Goal: Information Seeking & Learning: Learn about a topic

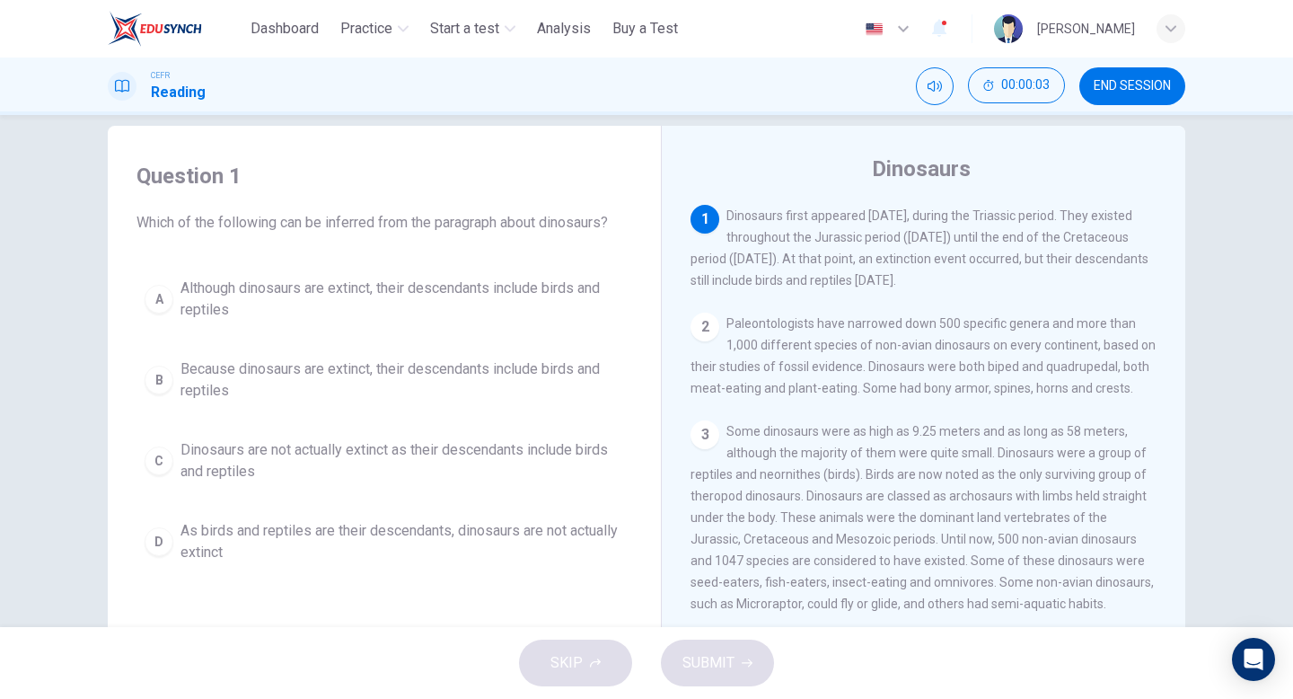
scroll to position [31, 0]
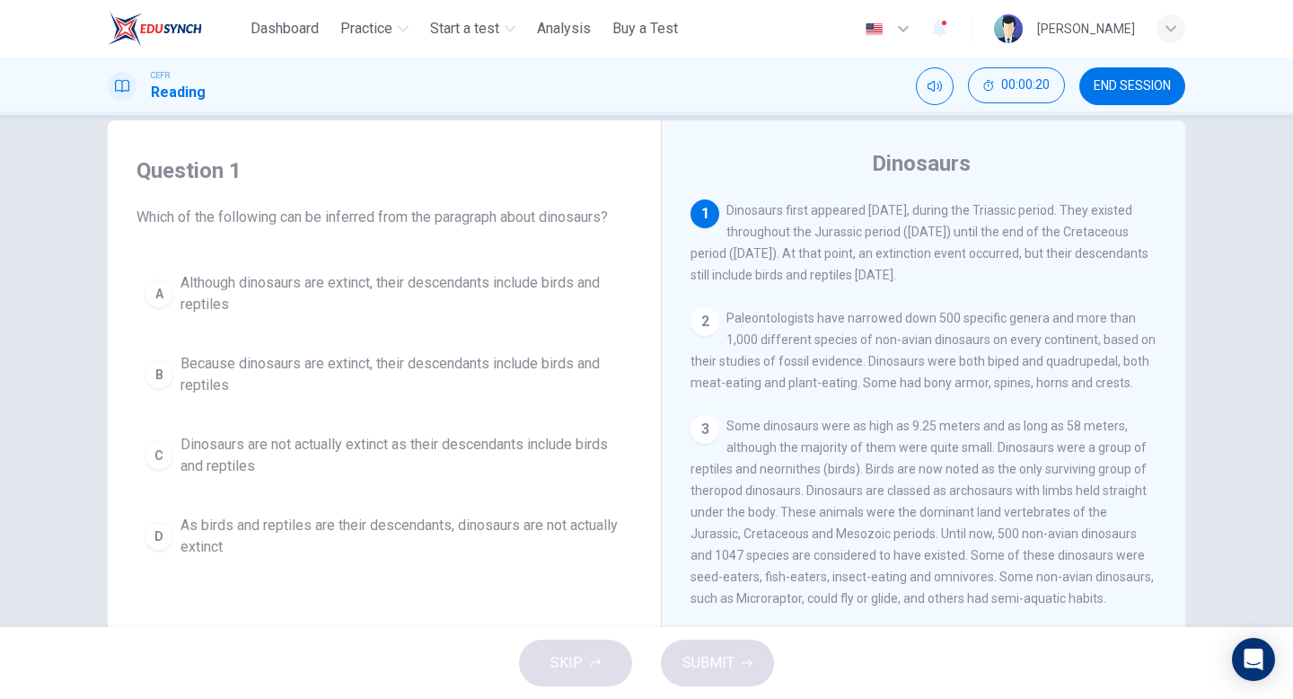
click at [153, 286] on div "A" at bounding box center [159, 293] width 29 height 29
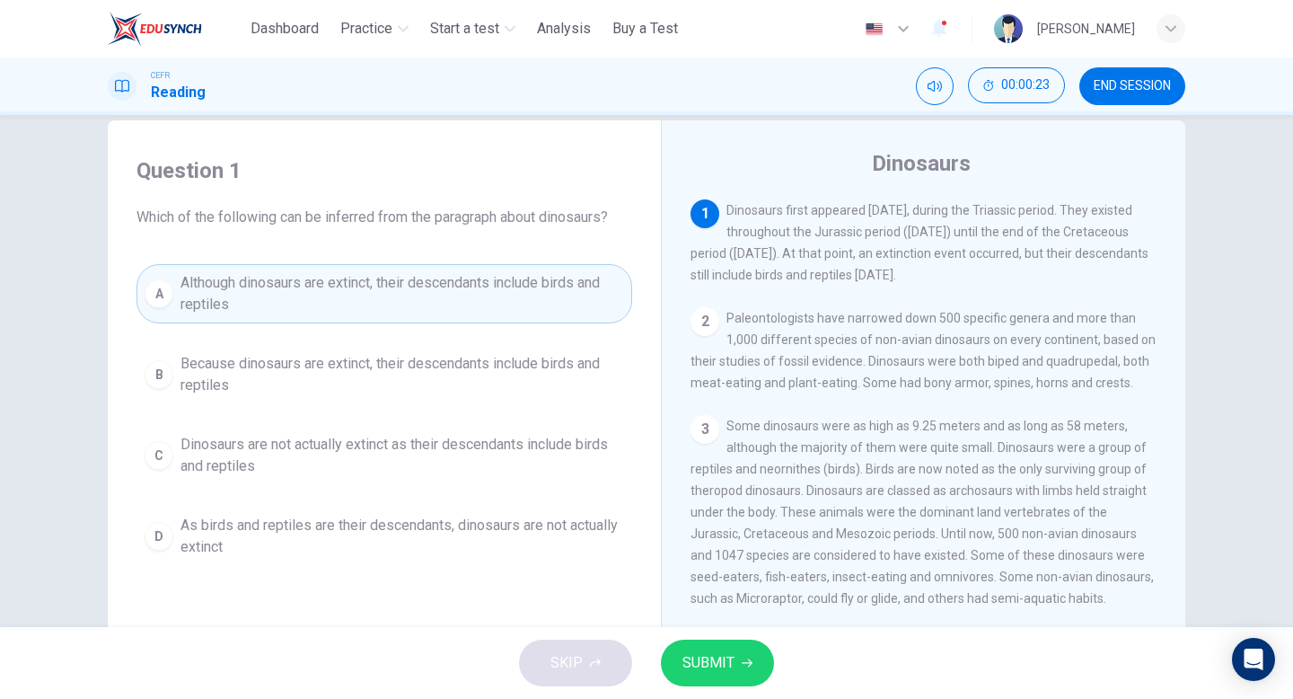
click at [727, 657] on span "SUBMIT" at bounding box center [709, 662] width 52 height 25
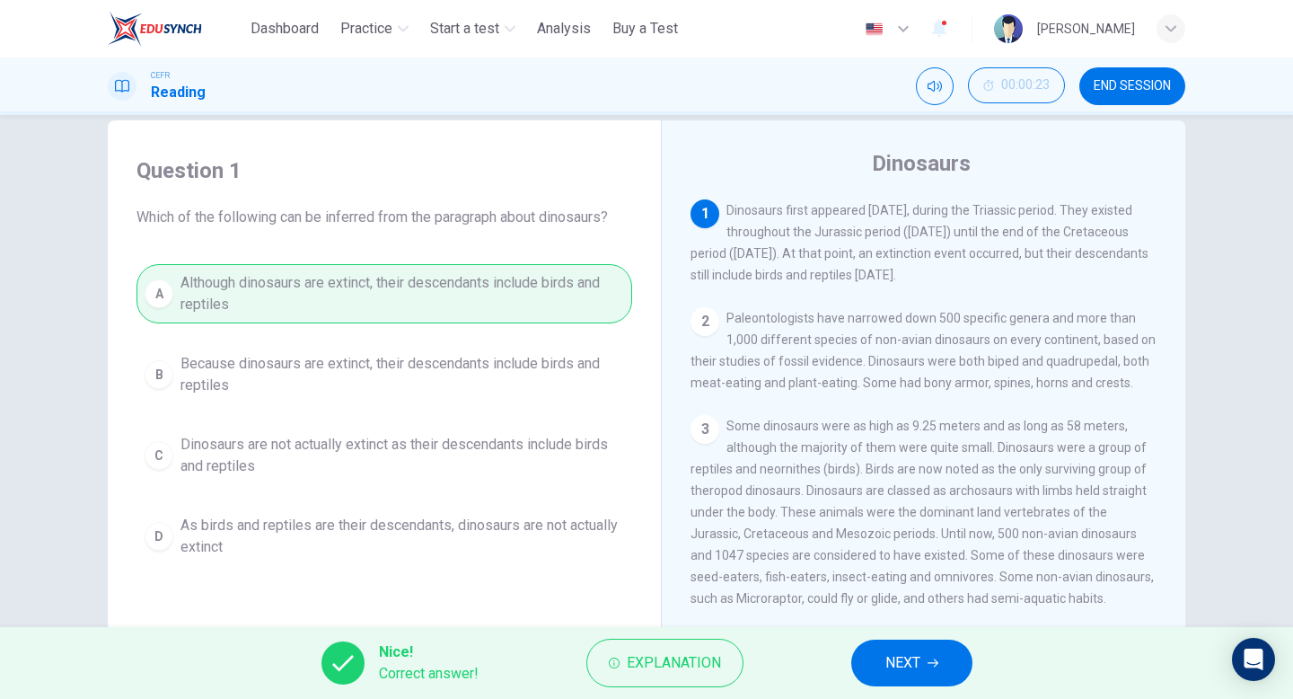
click at [927, 653] on button "NEXT" at bounding box center [911, 662] width 121 height 47
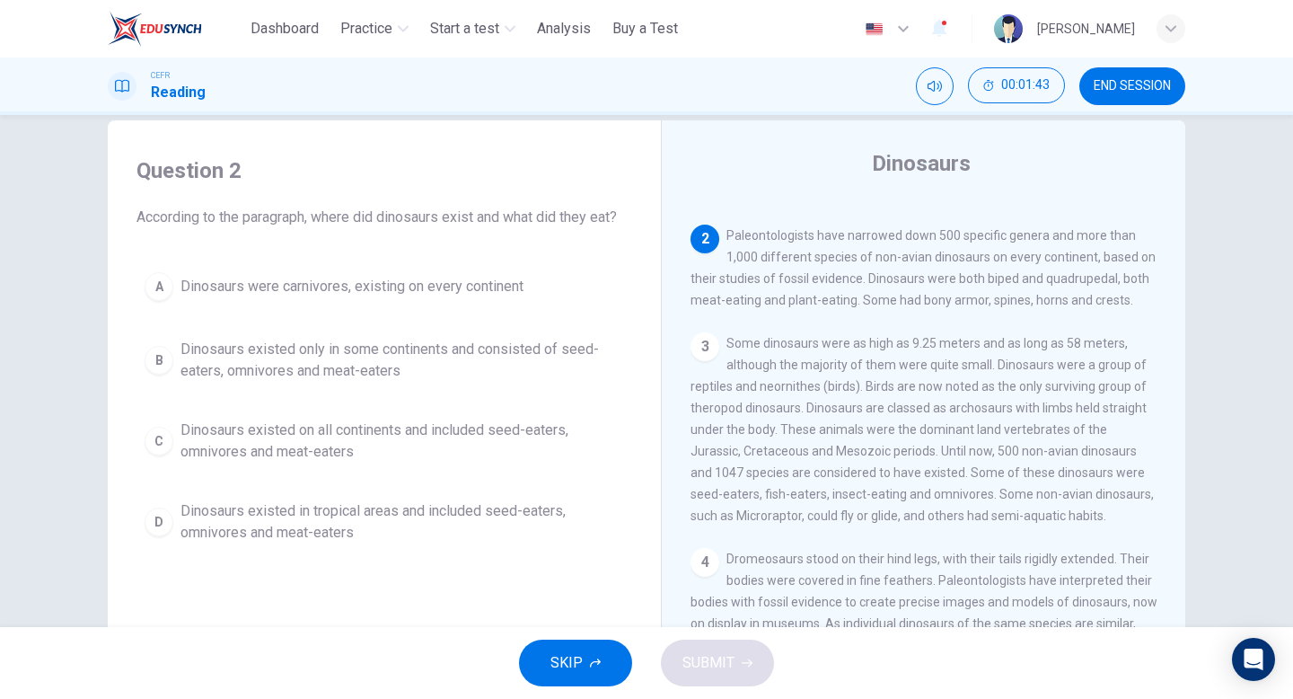
scroll to position [95, 0]
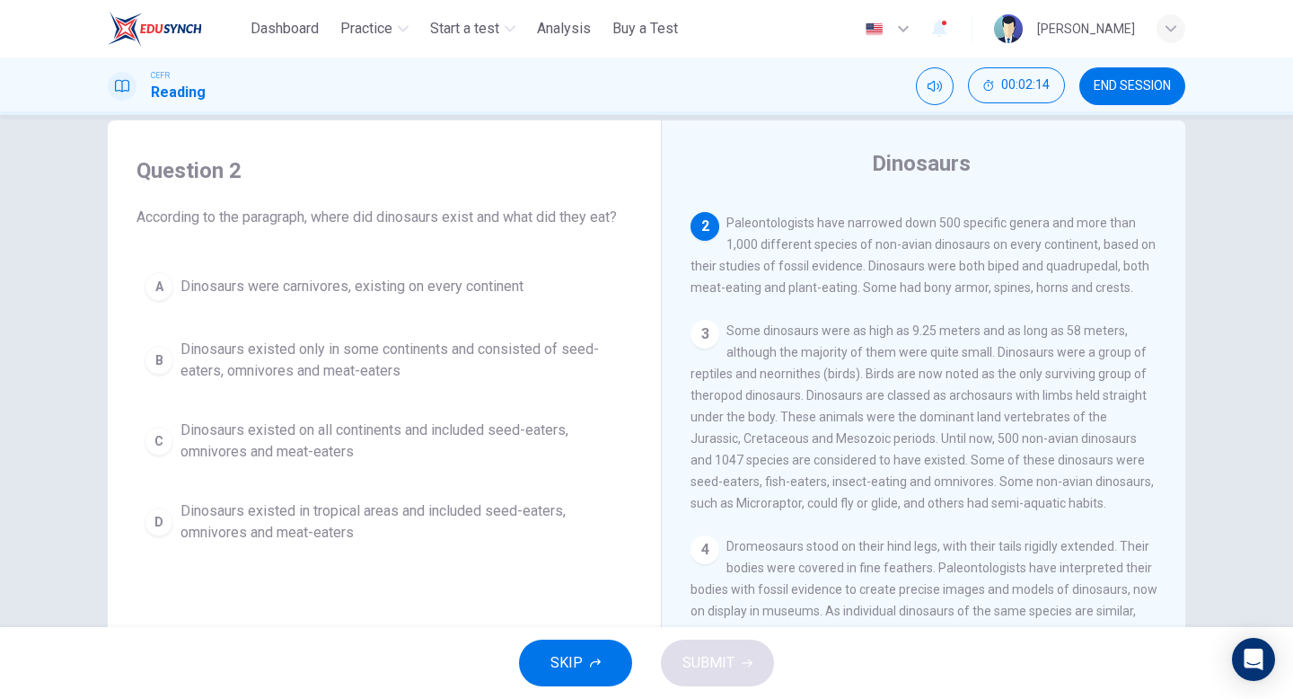
click at [155, 427] on div "C" at bounding box center [159, 441] width 29 height 29
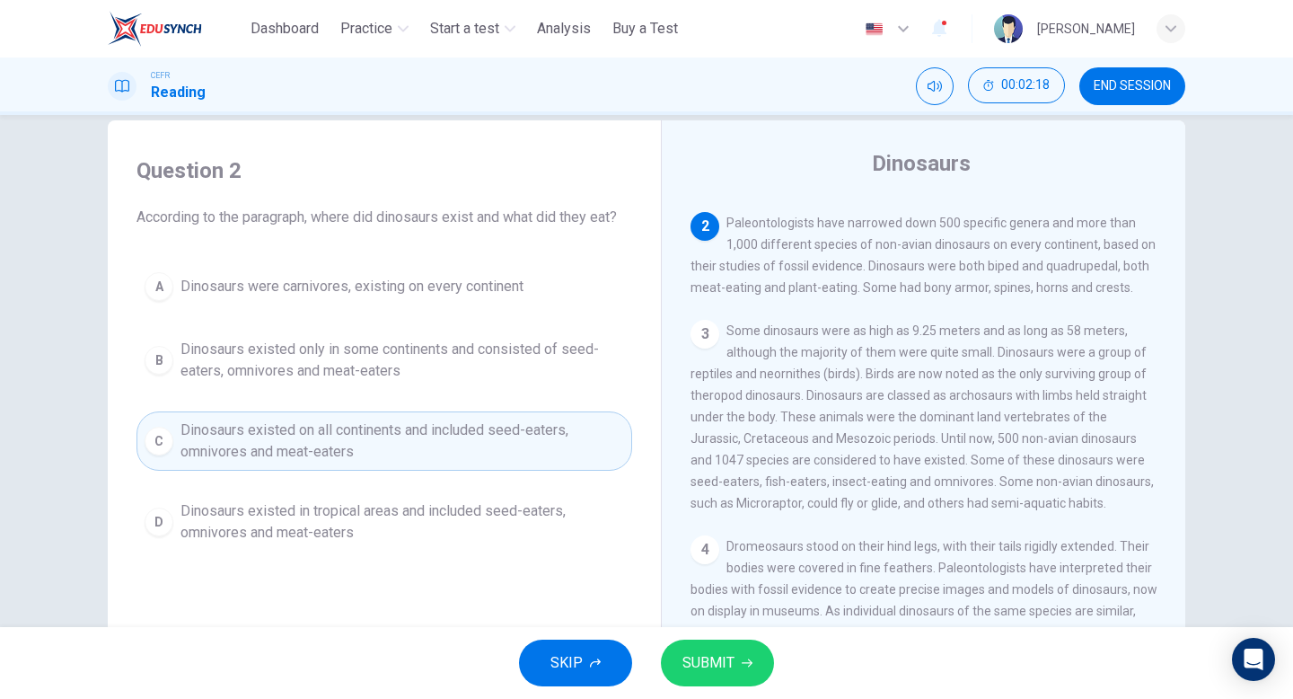
click at [729, 672] on span "SUBMIT" at bounding box center [709, 662] width 52 height 25
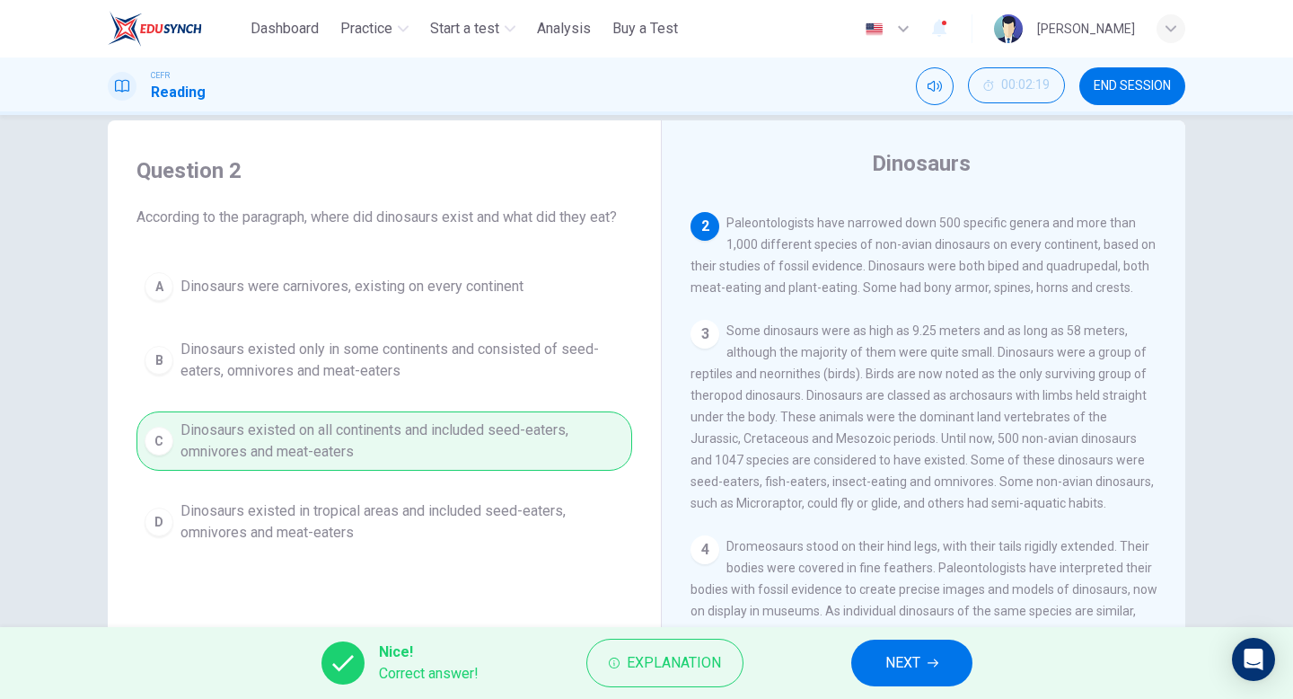
click at [924, 665] on button "NEXT" at bounding box center [911, 662] width 121 height 47
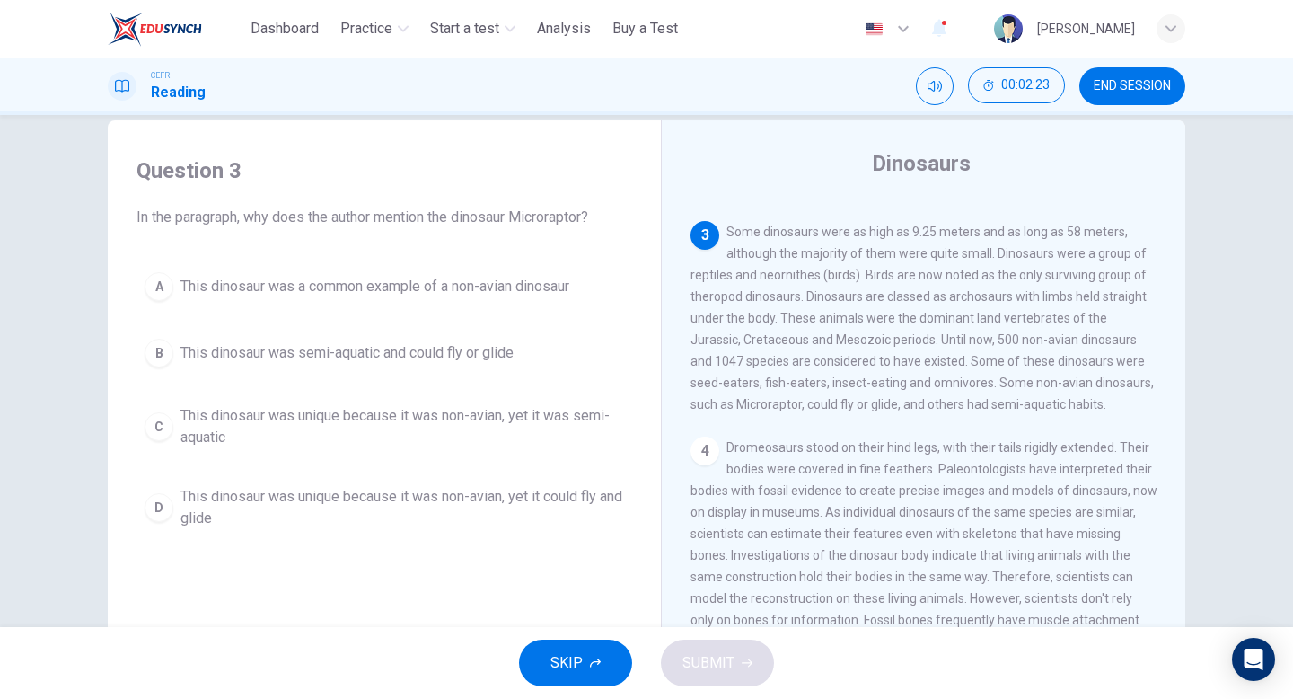
scroll to position [202, 0]
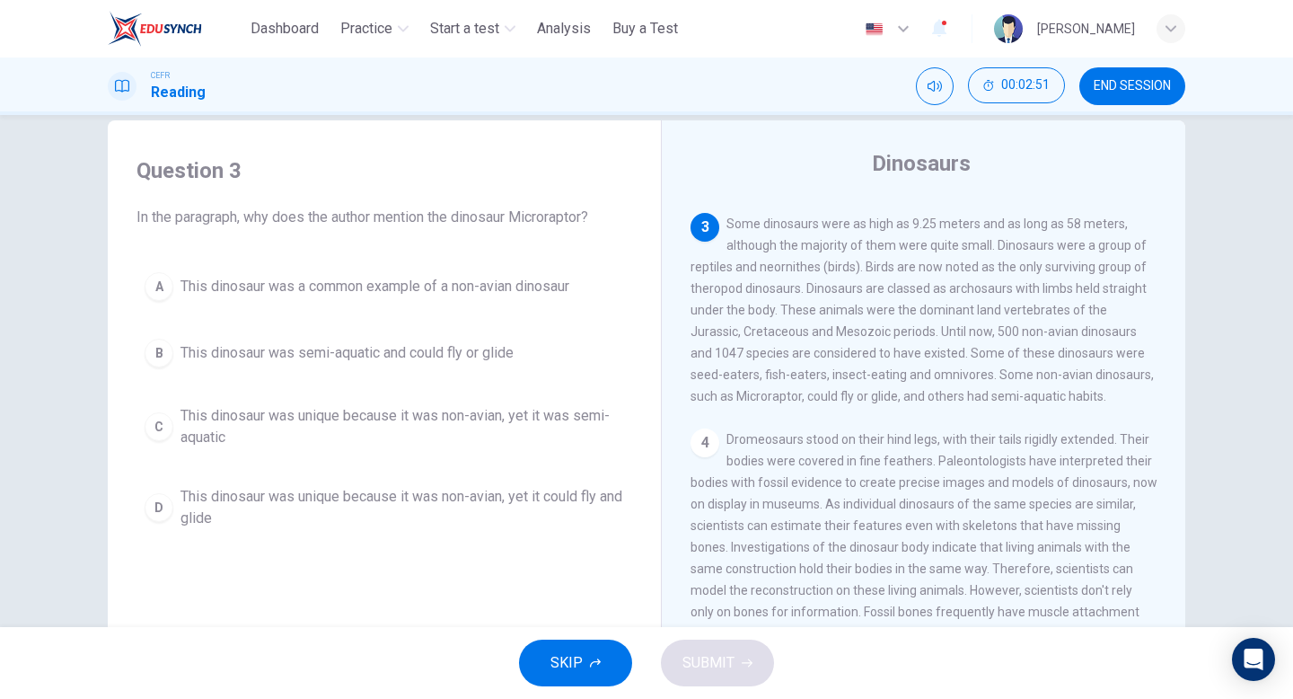
click at [308, 419] on span "This dinosaur was unique because it was non-avian, yet it was semi-aquatic" at bounding box center [403, 426] width 444 height 43
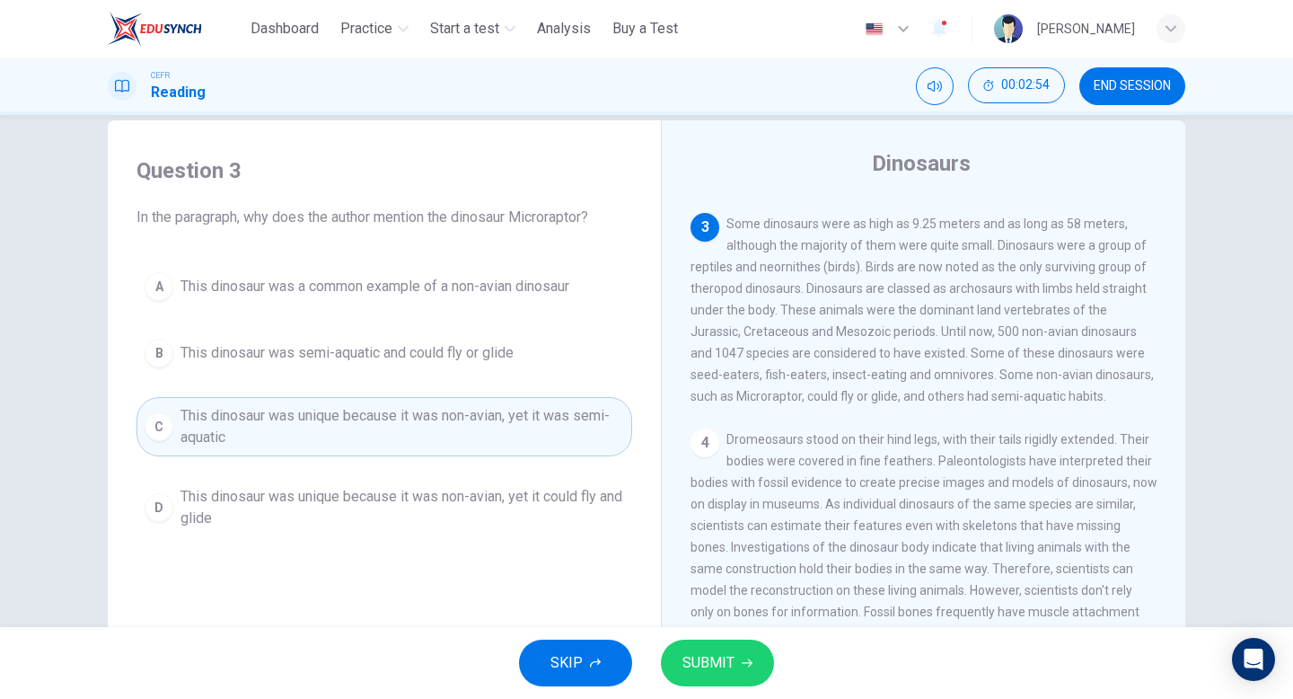
click at [349, 505] on span "This dinosaur was unique because it was non-avian, yet it could fly and glide" at bounding box center [403, 507] width 444 height 43
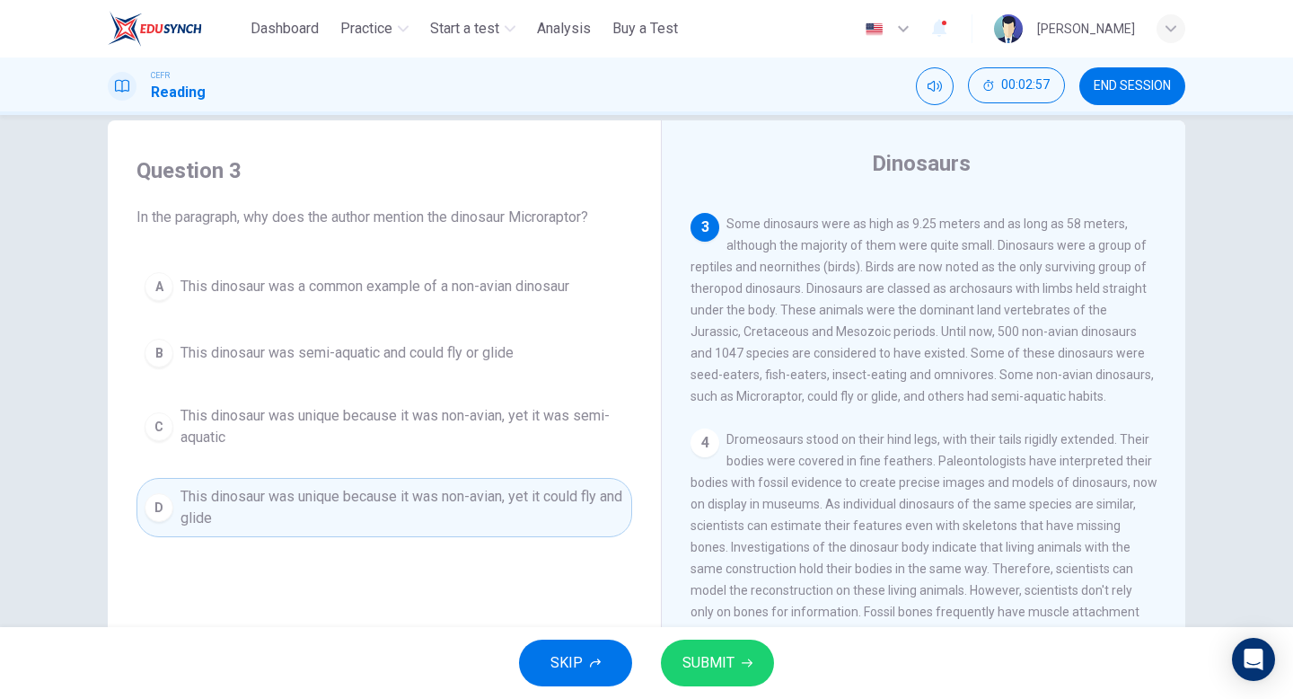
click at [722, 656] on span "SUBMIT" at bounding box center [709, 662] width 52 height 25
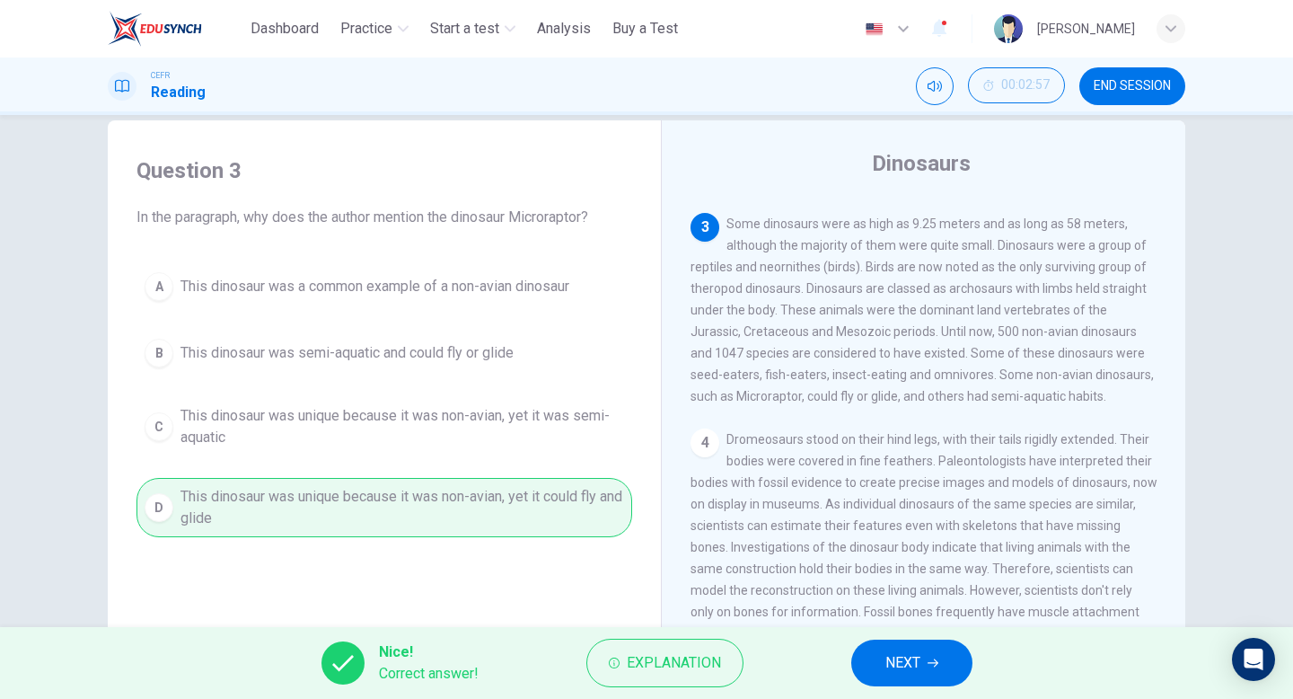
click at [897, 664] on span "NEXT" at bounding box center [903, 662] width 35 height 25
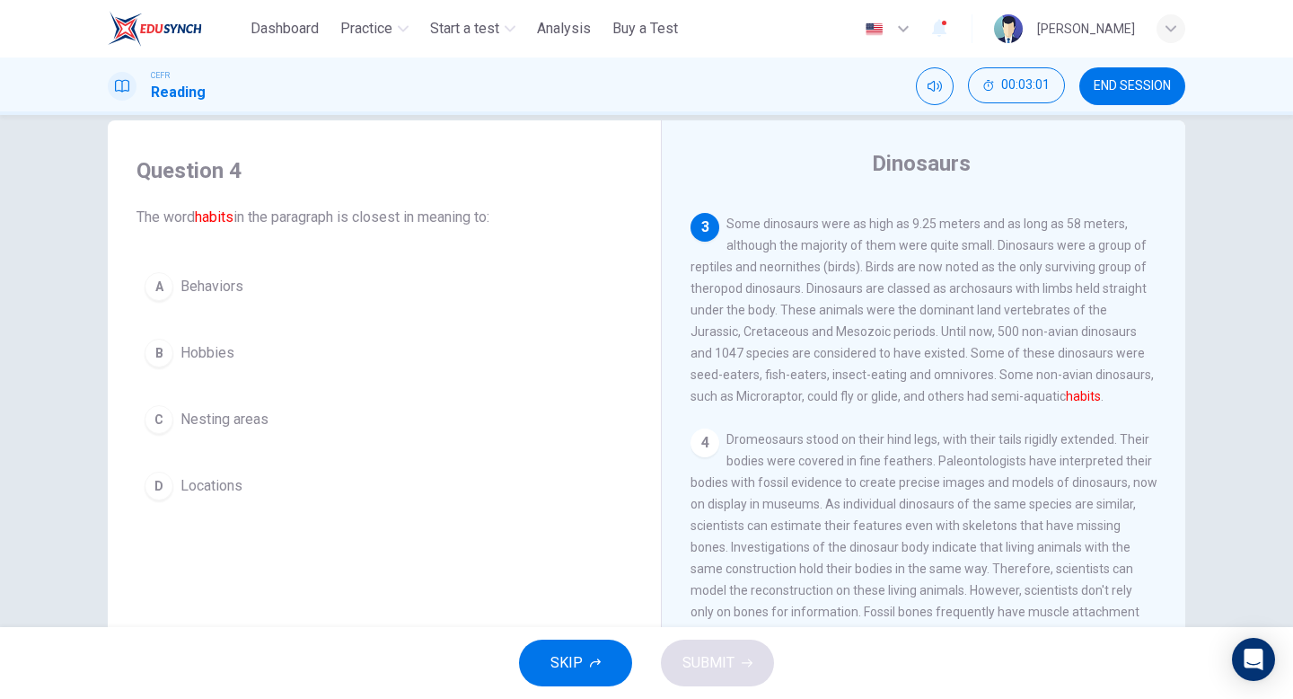
click at [155, 288] on div "A" at bounding box center [159, 286] width 29 height 29
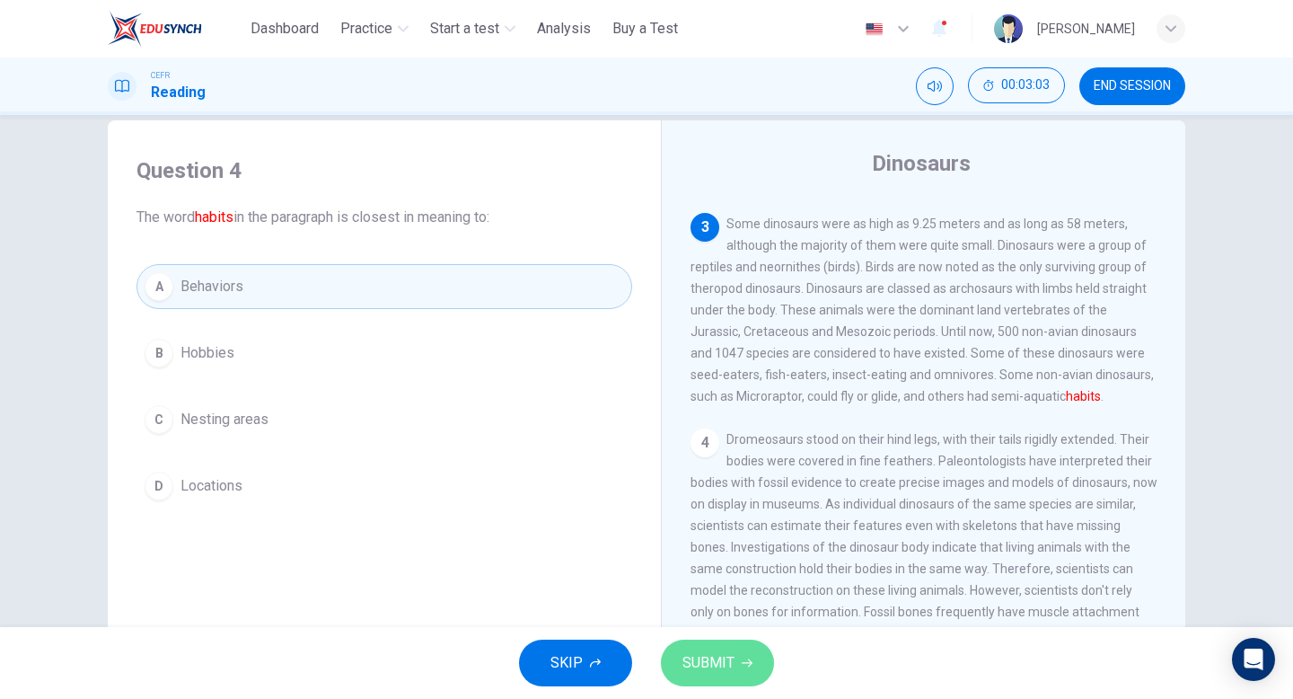
click at [710, 648] on button "SUBMIT" at bounding box center [717, 662] width 113 height 47
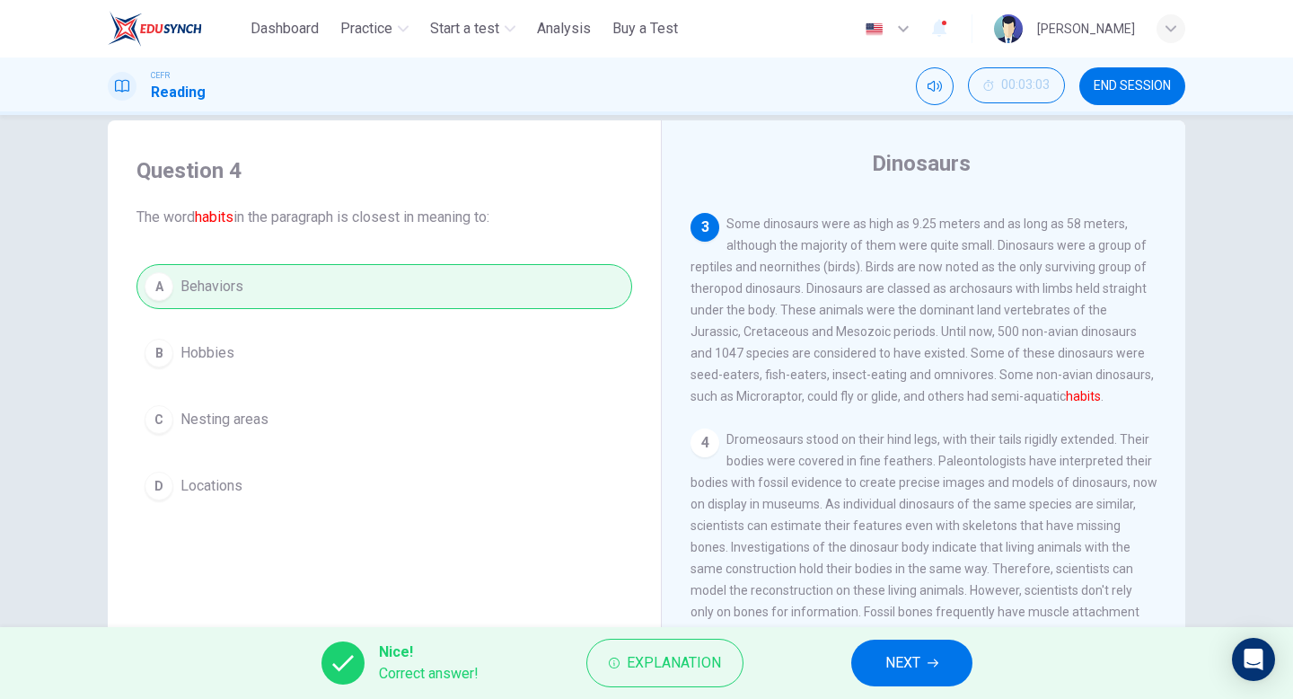
click at [872, 648] on button "NEXT" at bounding box center [911, 662] width 121 height 47
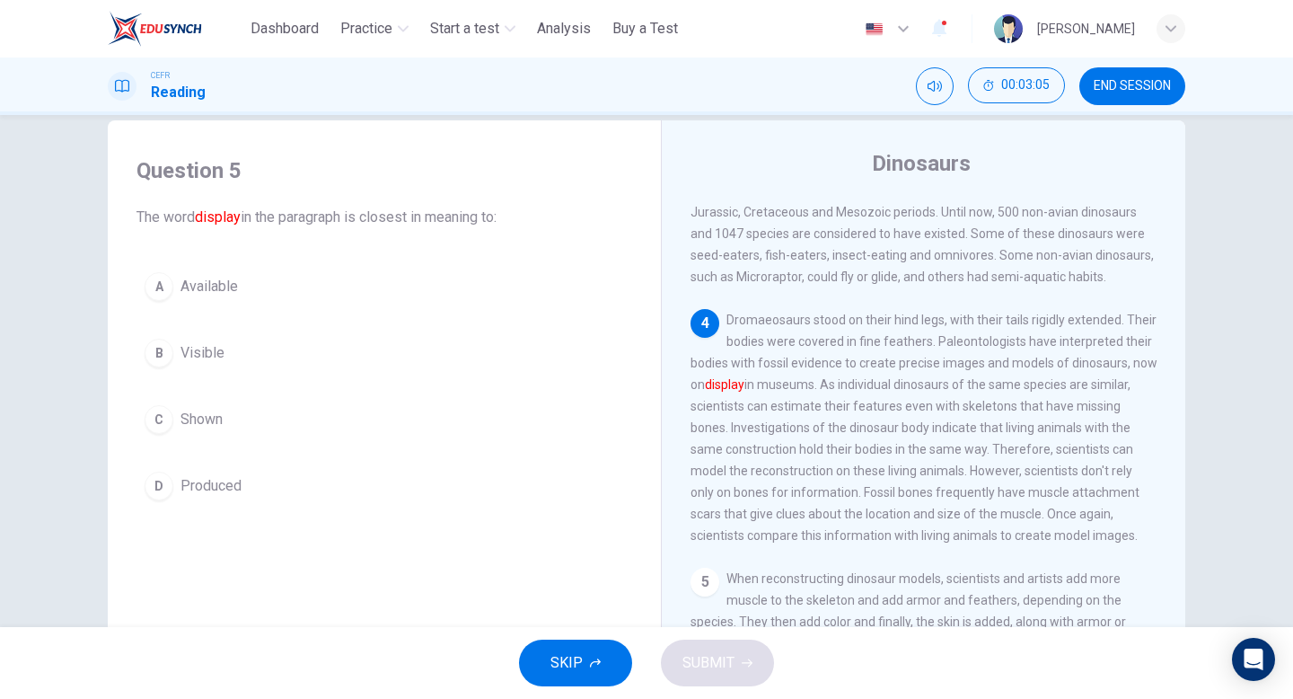
scroll to position [326, 0]
click at [155, 422] on div "C" at bounding box center [159, 419] width 29 height 29
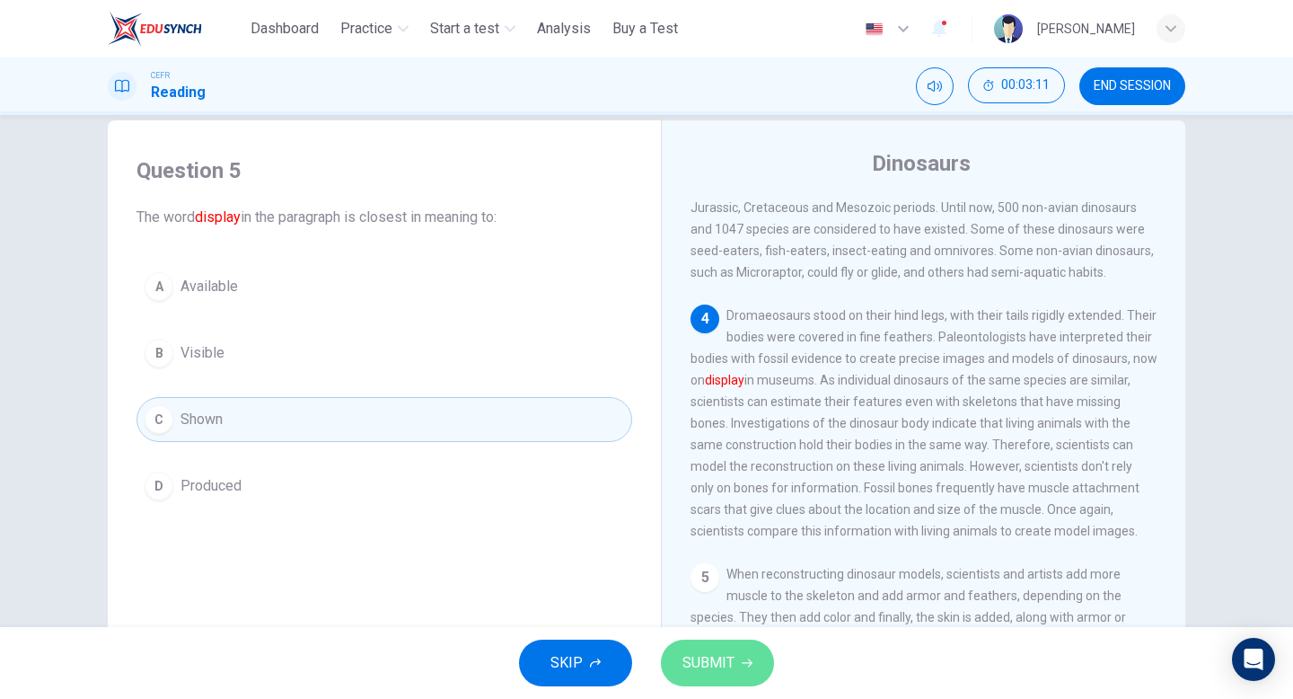
click at [729, 661] on span "SUBMIT" at bounding box center [709, 662] width 52 height 25
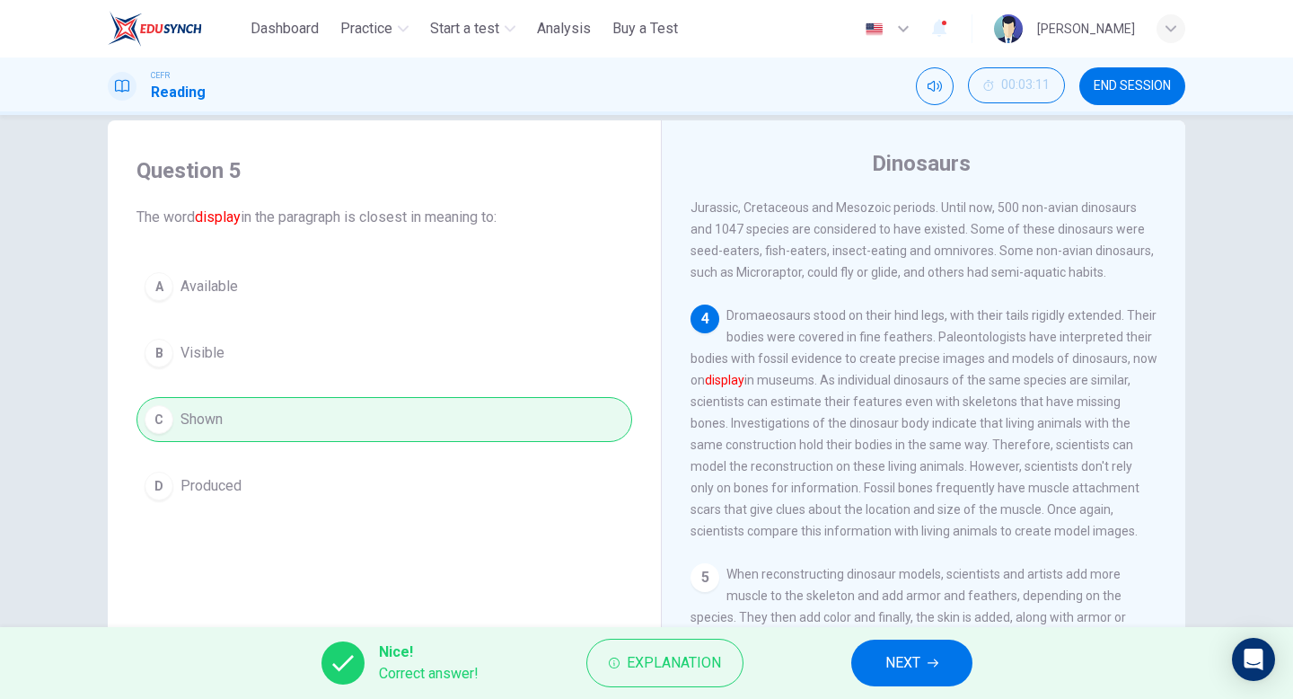
click at [888, 660] on span "NEXT" at bounding box center [903, 662] width 35 height 25
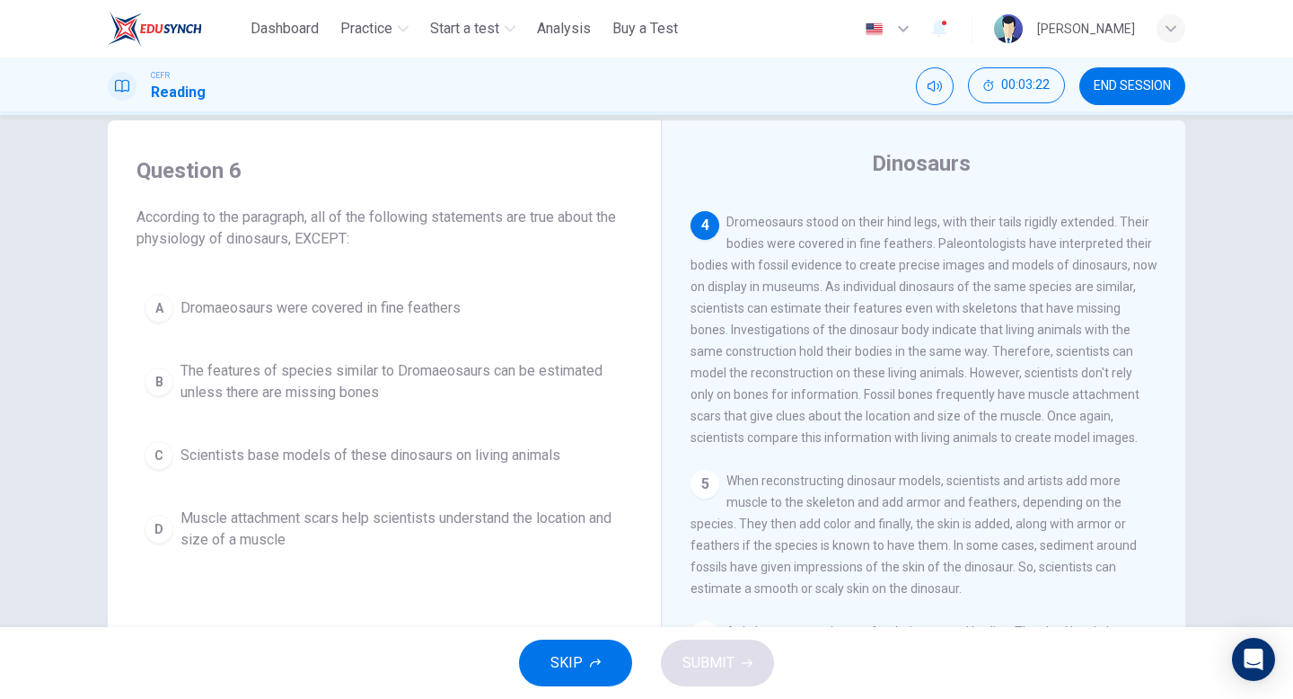
scroll to position [428, 0]
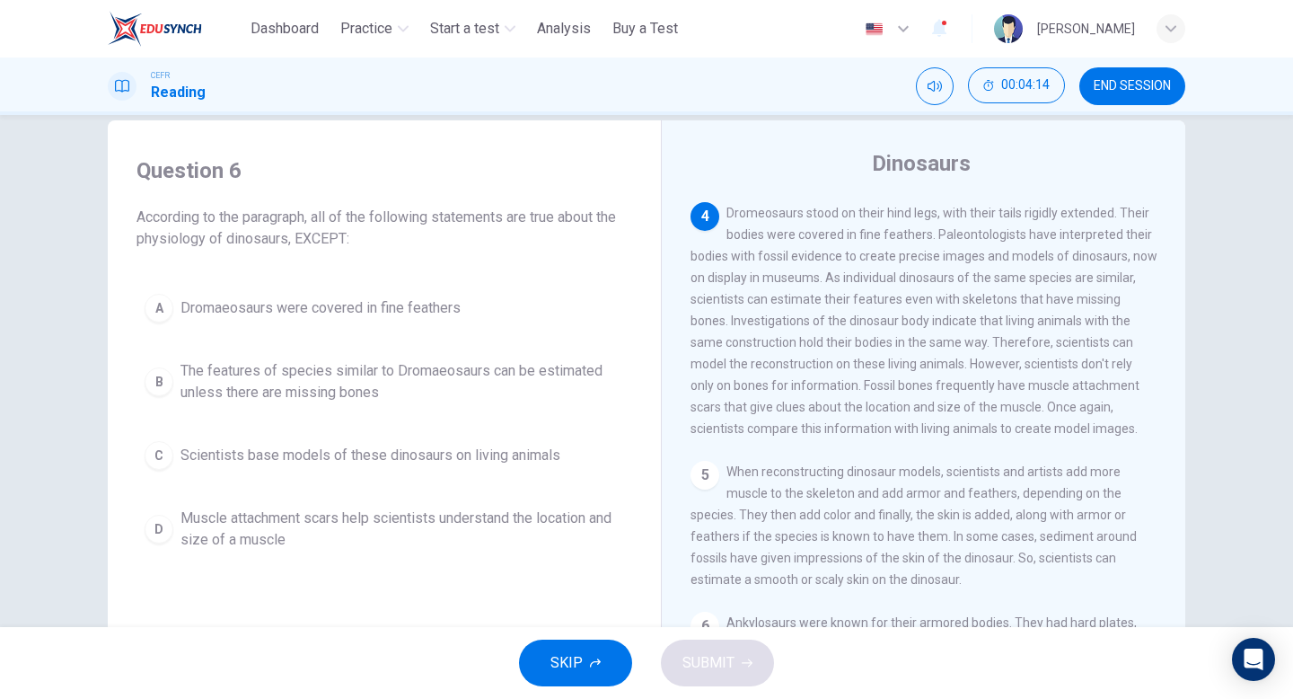
click at [150, 300] on div "A" at bounding box center [159, 308] width 29 height 29
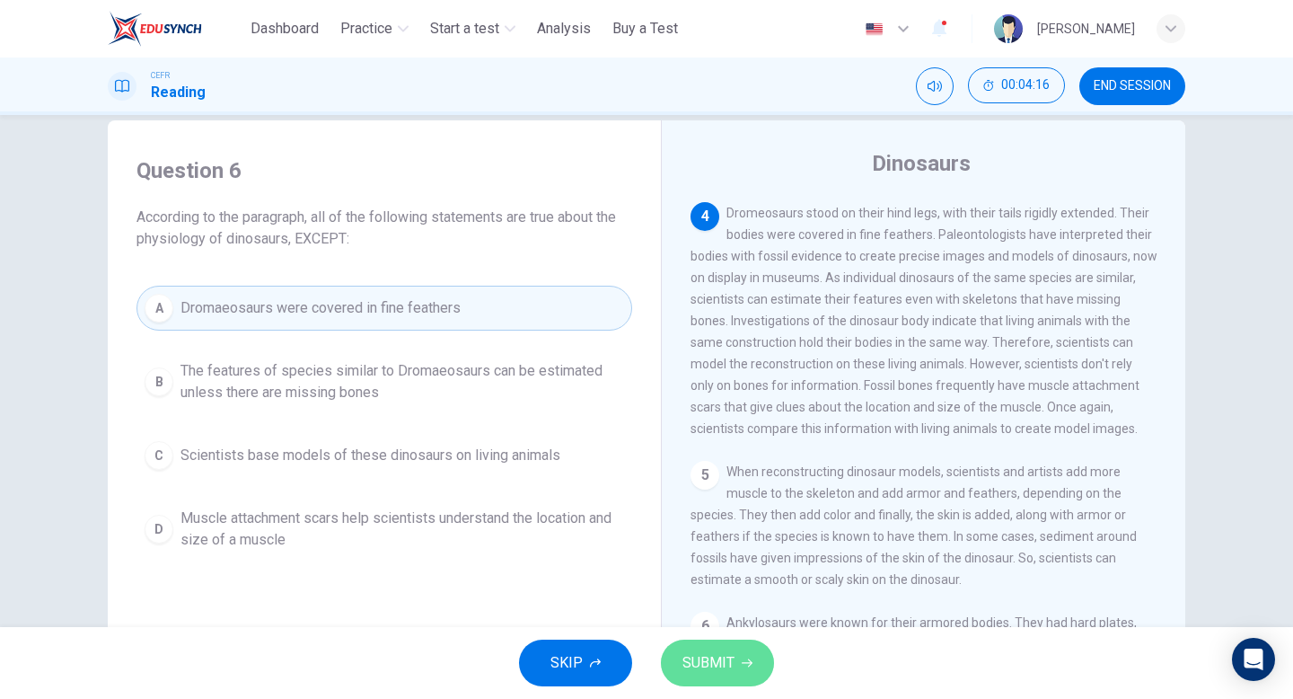
click at [723, 654] on span "SUBMIT" at bounding box center [709, 662] width 52 height 25
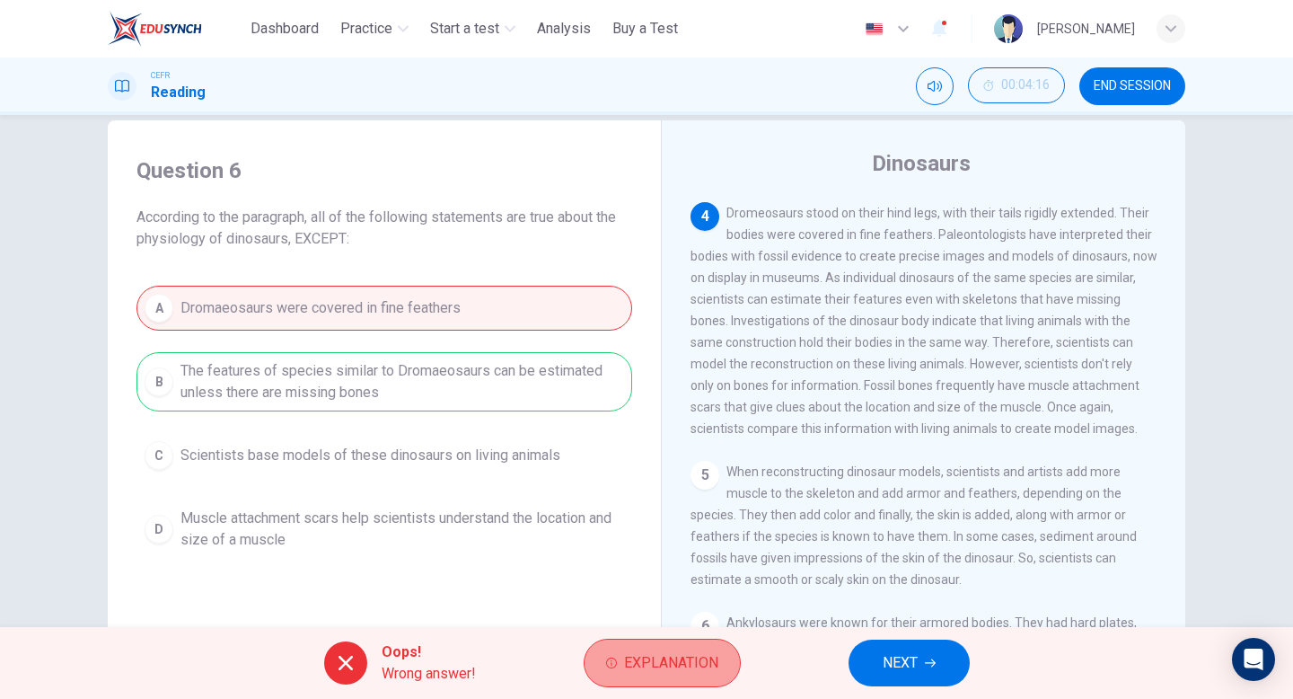
click at [677, 653] on span "Explanation" at bounding box center [671, 662] width 94 height 25
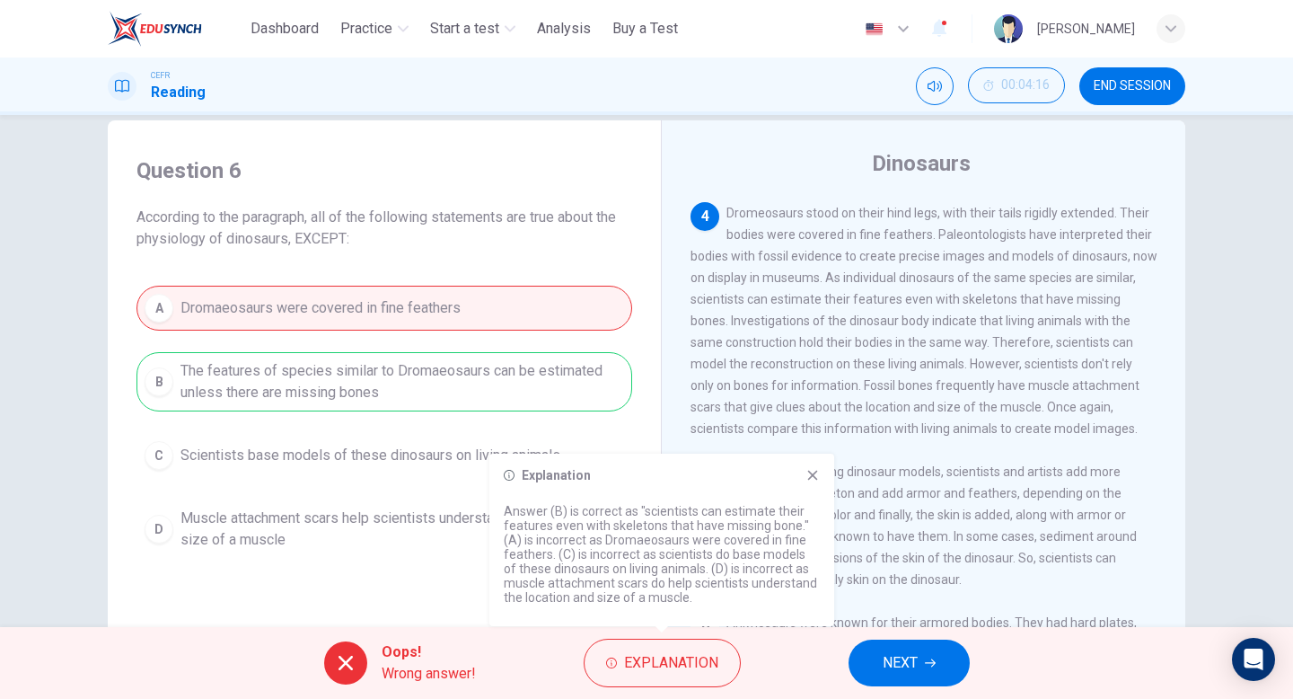
click at [807, 489] on div "Explanation Answer (B) is correct as "scientists can estimate their features ev…" at bounding box center [661, 540] width 345 height 172
click at [812, 480] on icon at bounding box center [813, 475] width 14 height 14
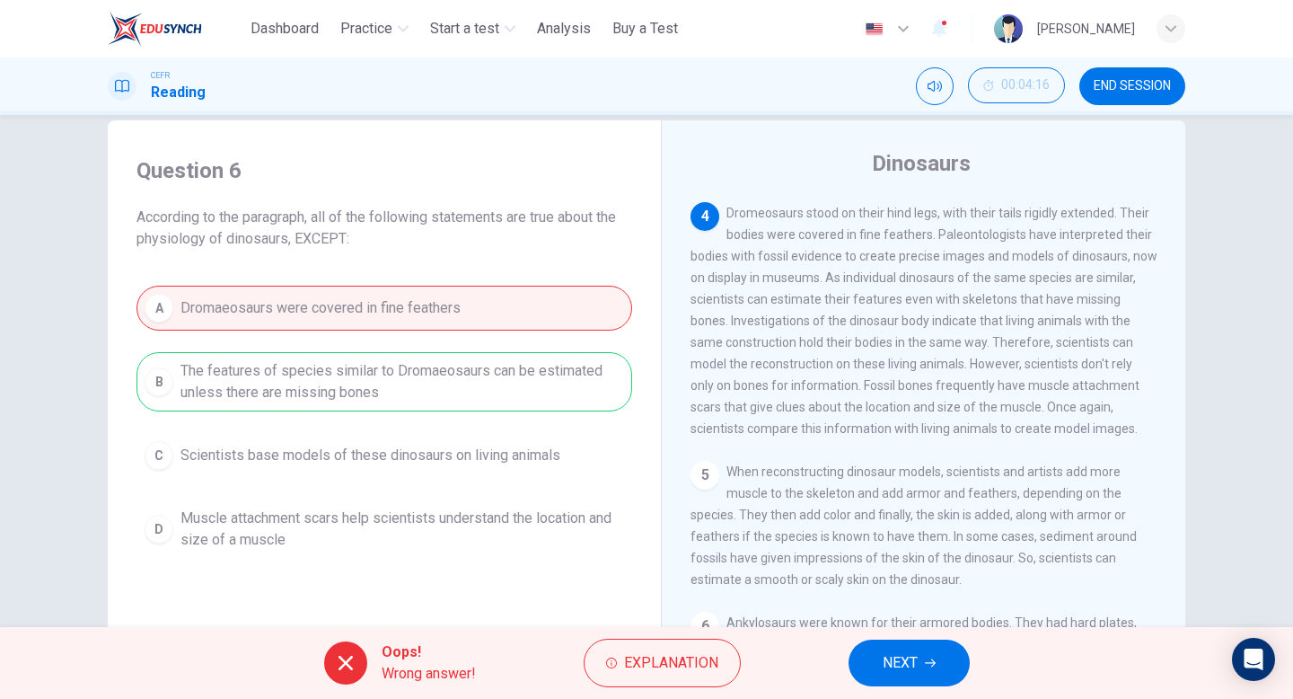
click at [917, 661] on span "NEXT" at bounding box center [900, 662] width 35 height 25
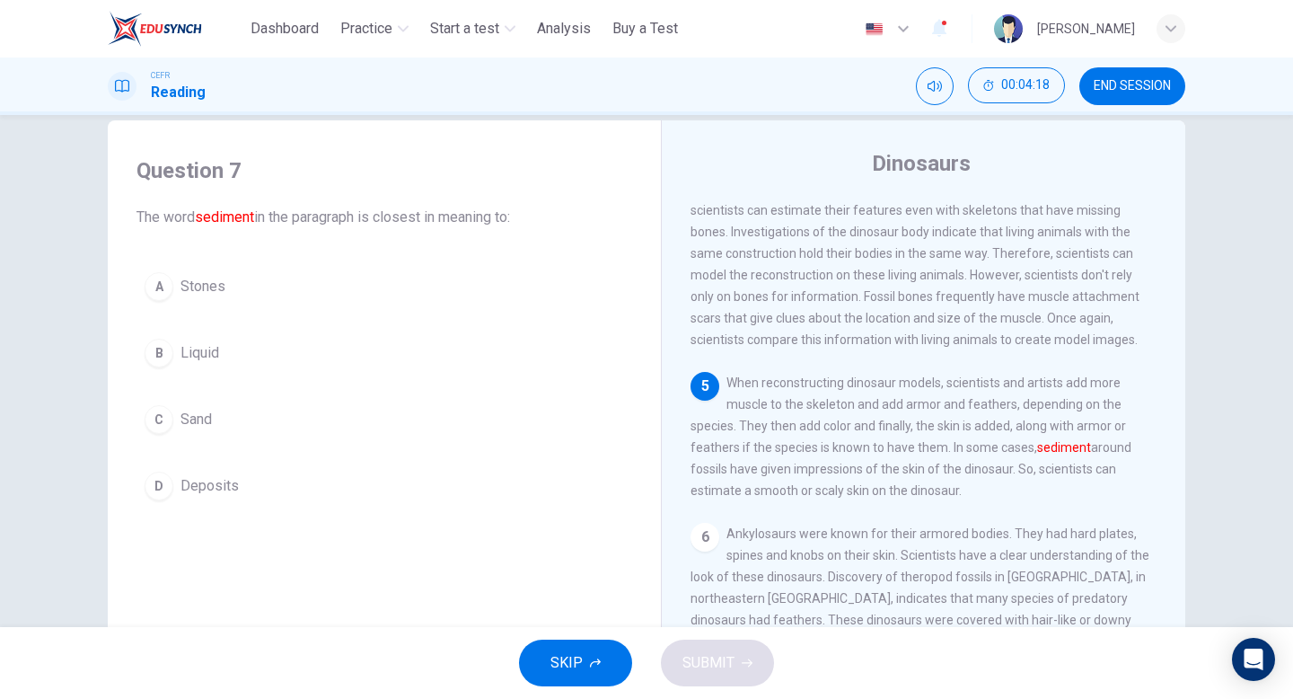
scroll to position [524, 0]
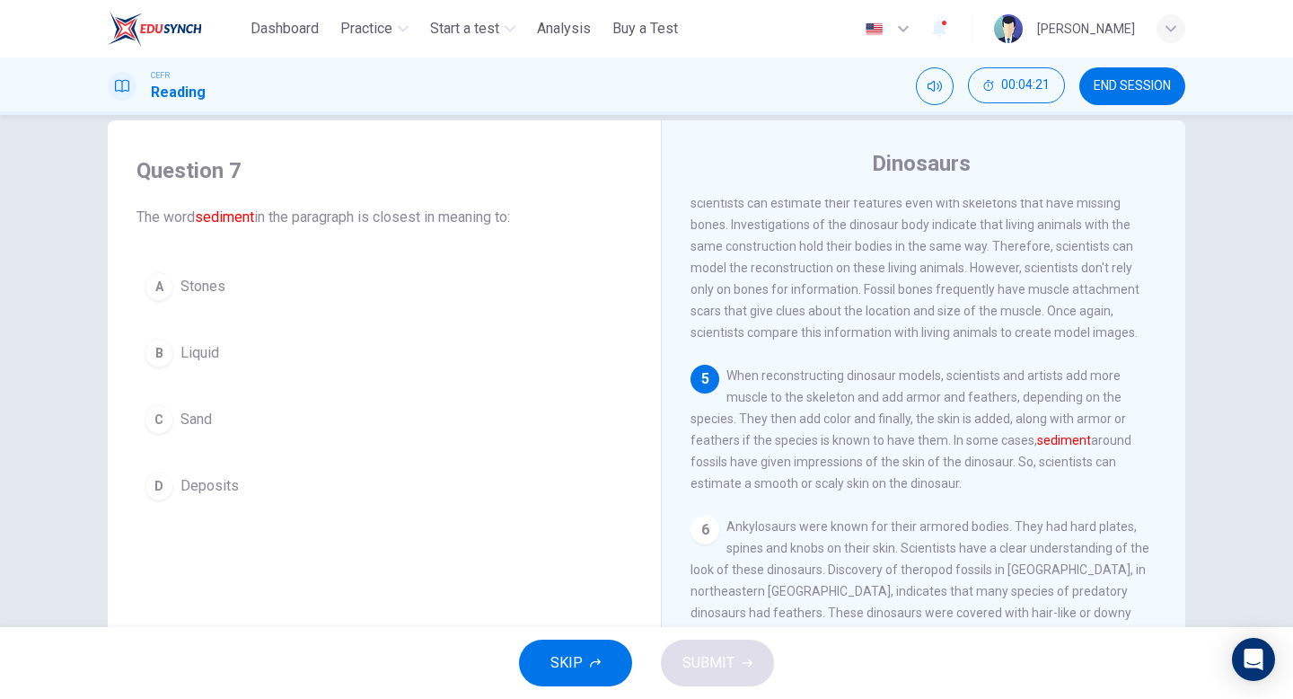
click at [166, 344] on div "B" at bounding box center [159, 353] width 29 height 29
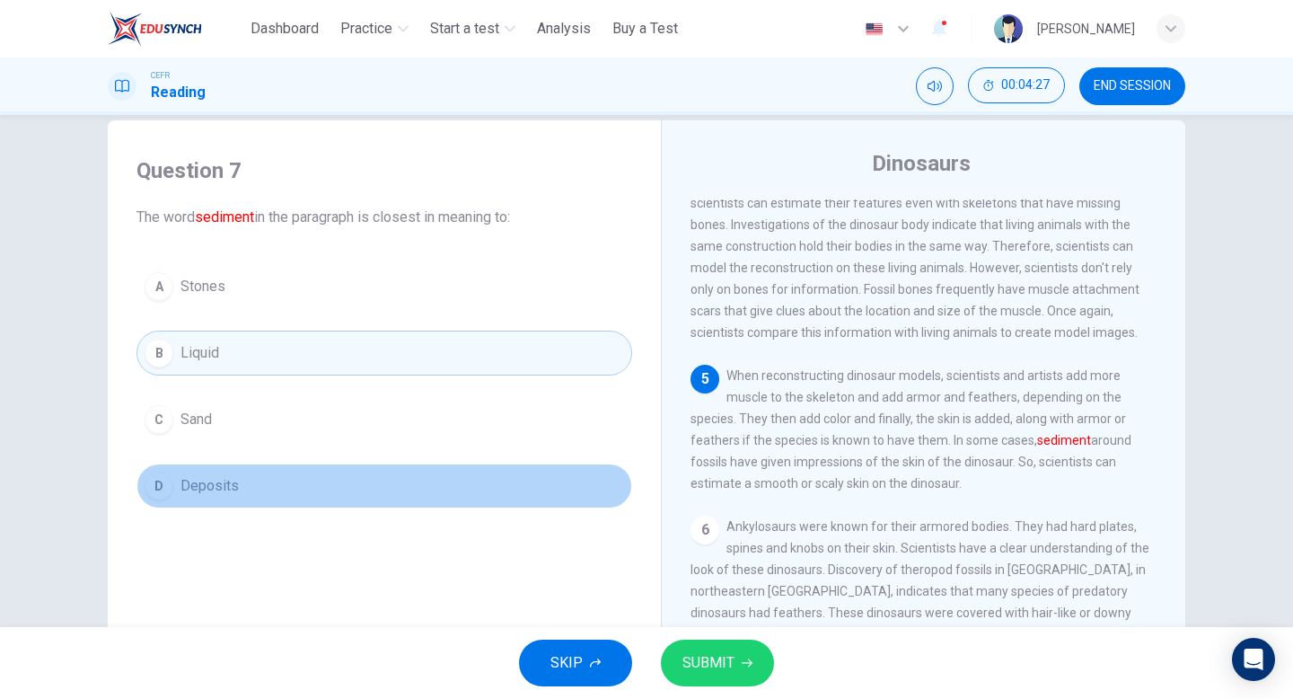
click at [203, 483] on span "Deposits" at bounding box center [210, 486] width 58 height 22
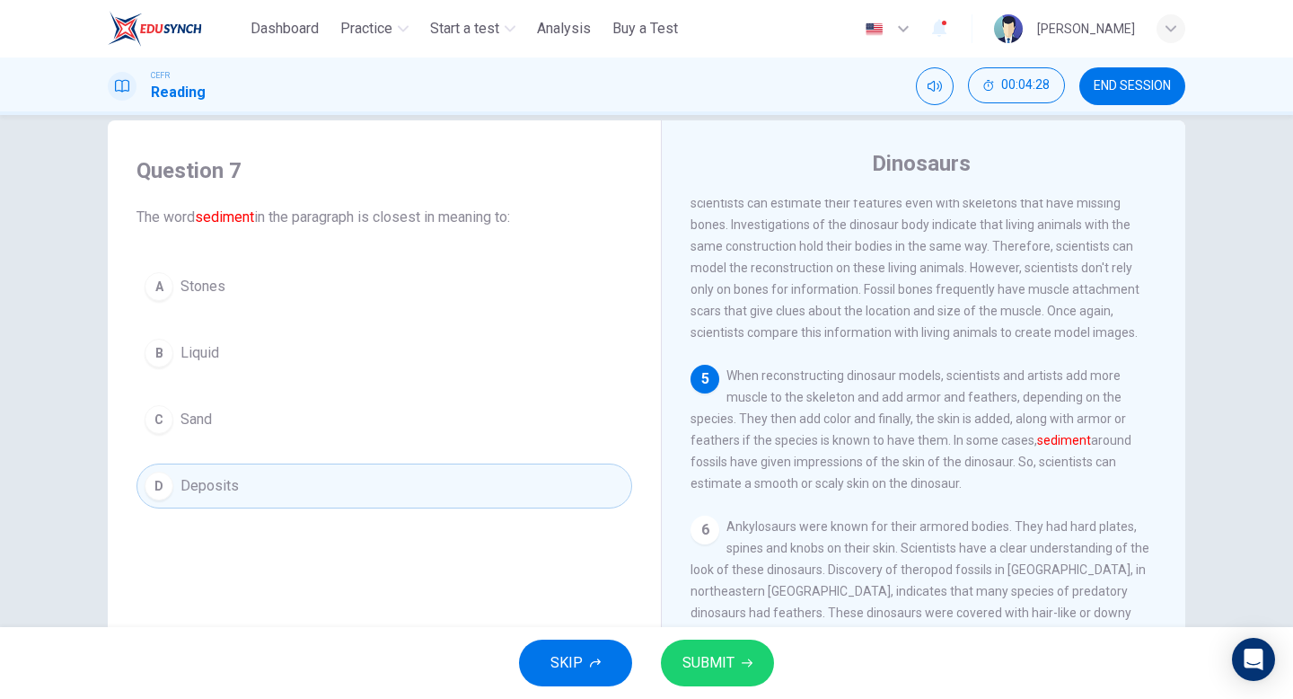
click at [745, 657] on icon "button" at bounding box center [747, 662] width 11 height 11
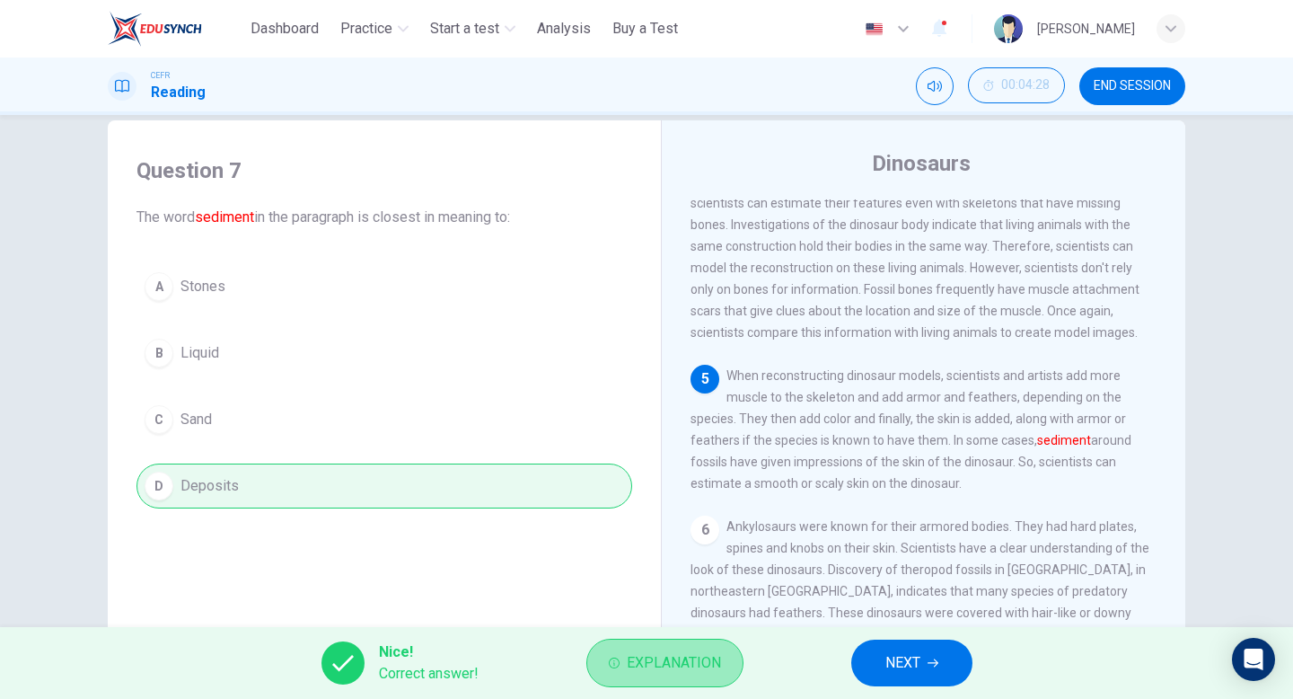
click at [662, 668] on span "Explanation" at bounding box center [674, 662] width 94 height 25
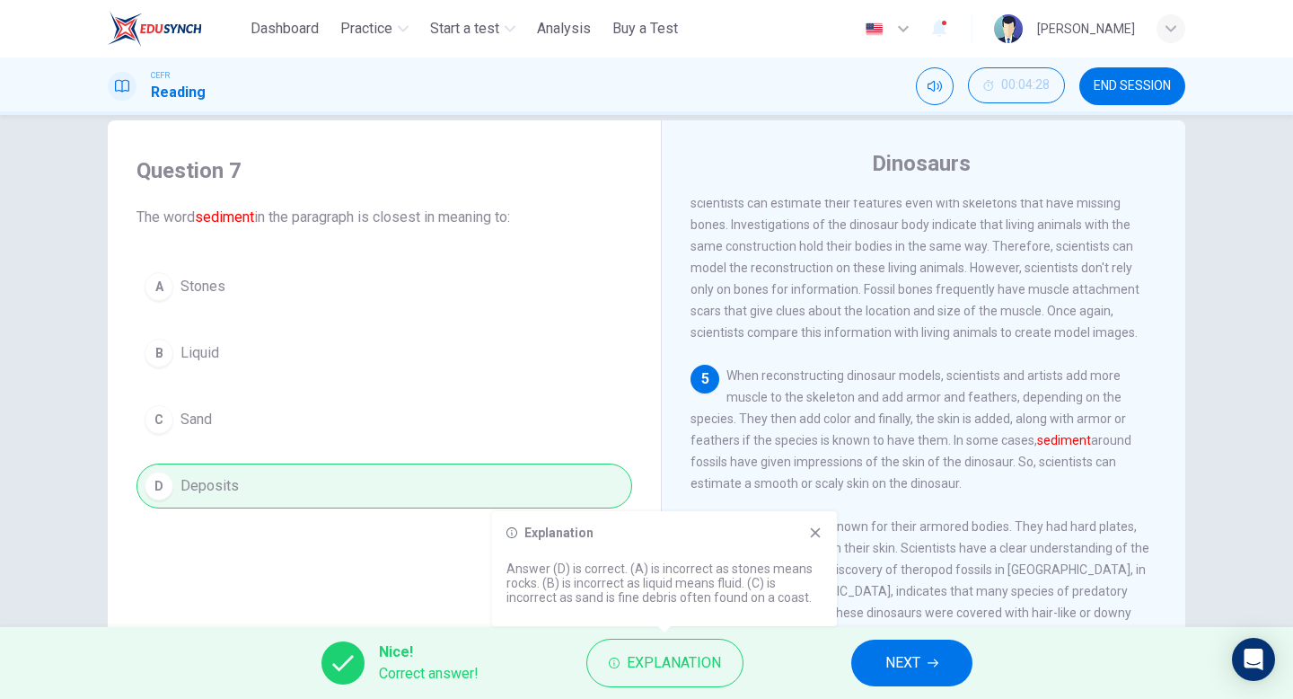
click at [921, 656] on span "NEXT" at bounding box center [903, 662] width 35 height 25
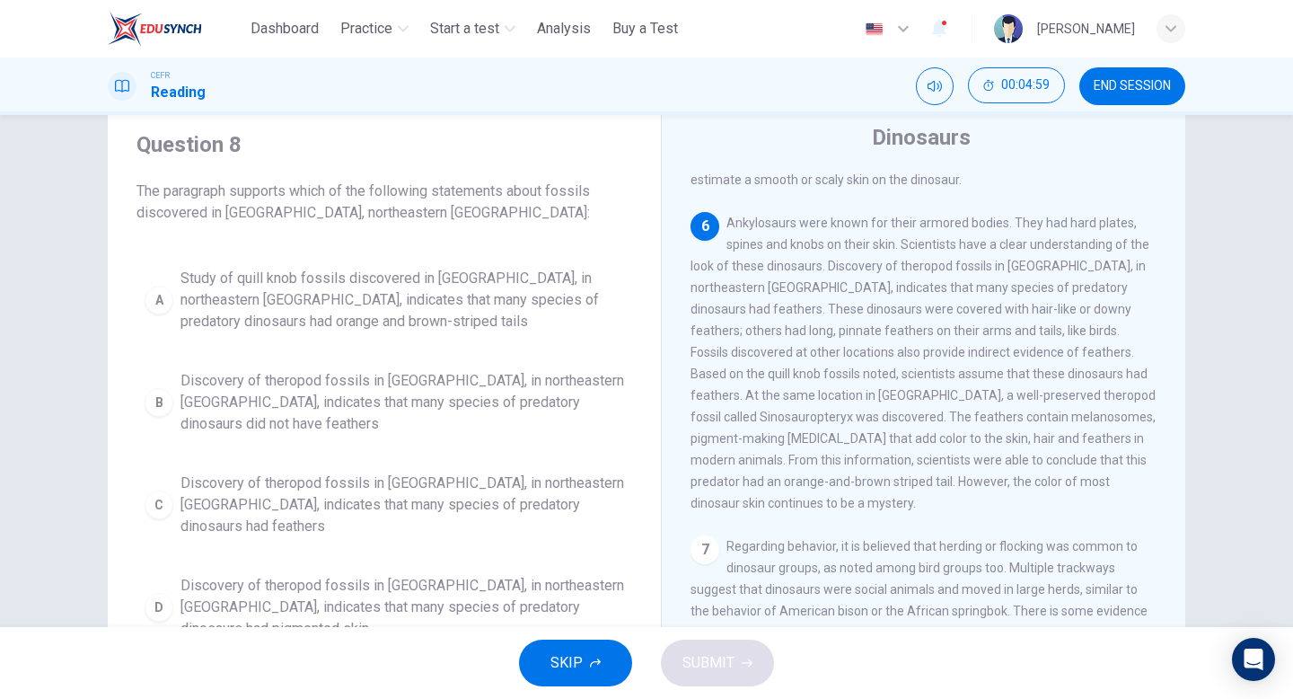
scroll to position [81, 0]
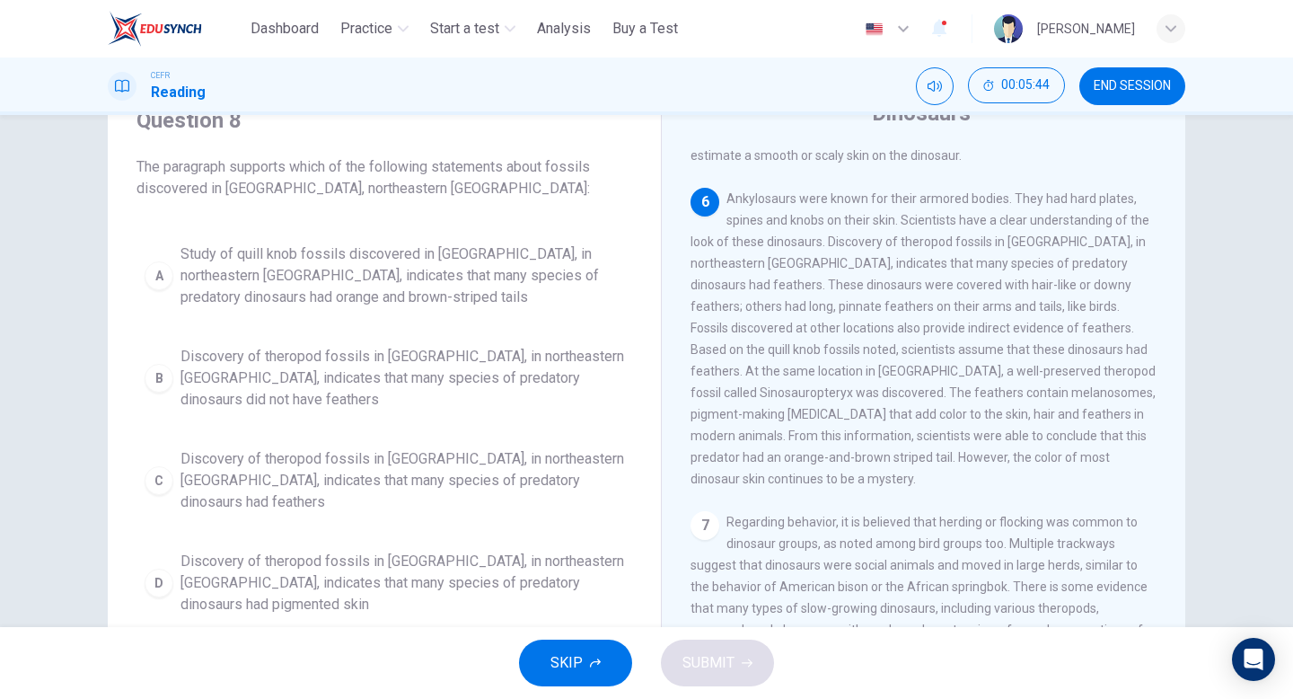
click at [161, 568] on div "D" at bounding box center [159, 582] width 29 height 29
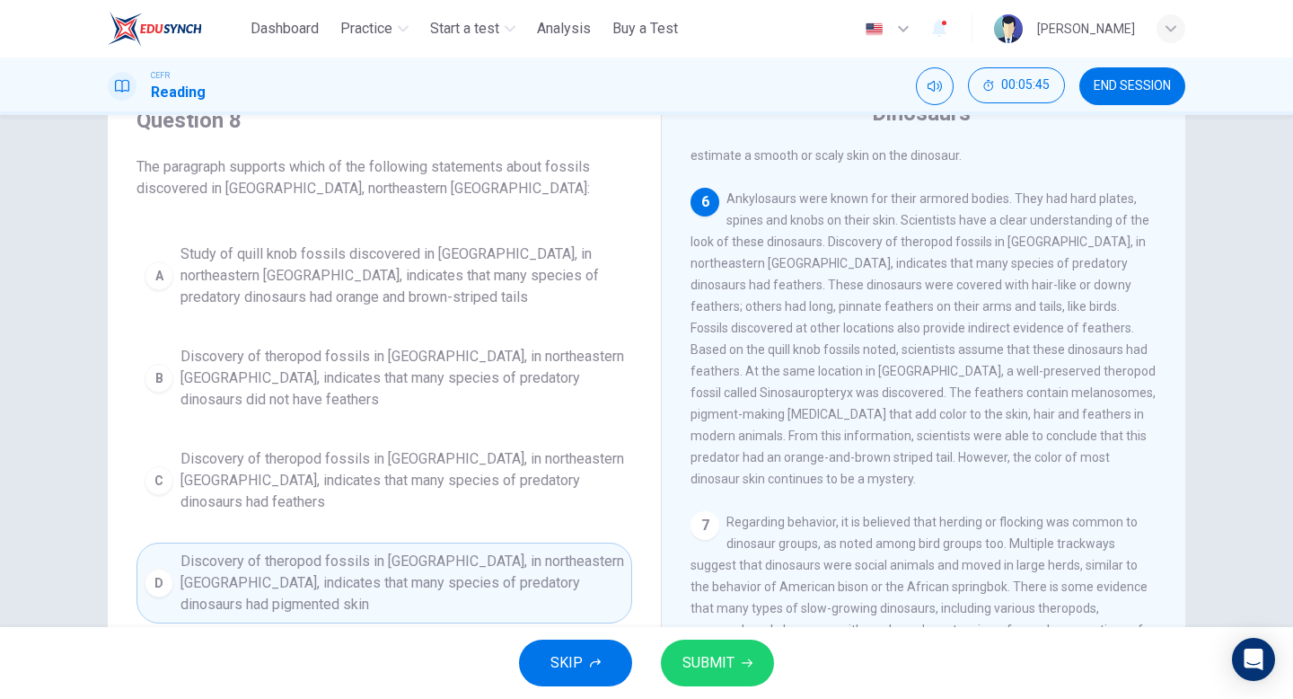
click at [727, 656] on span "SUBMIT" at bounding box center [709, 662] width 52 height 25
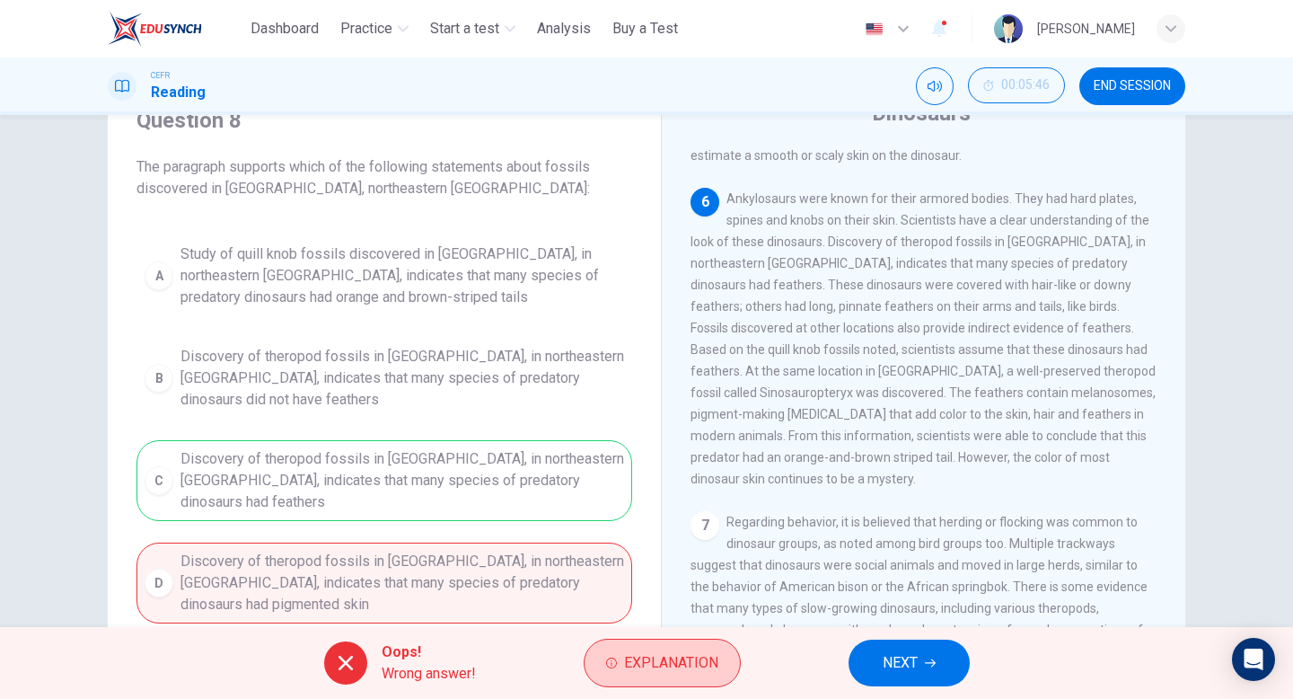
click at [683, 658] on span "Explanation" at bounding box center [671, 662] width 94 height 25
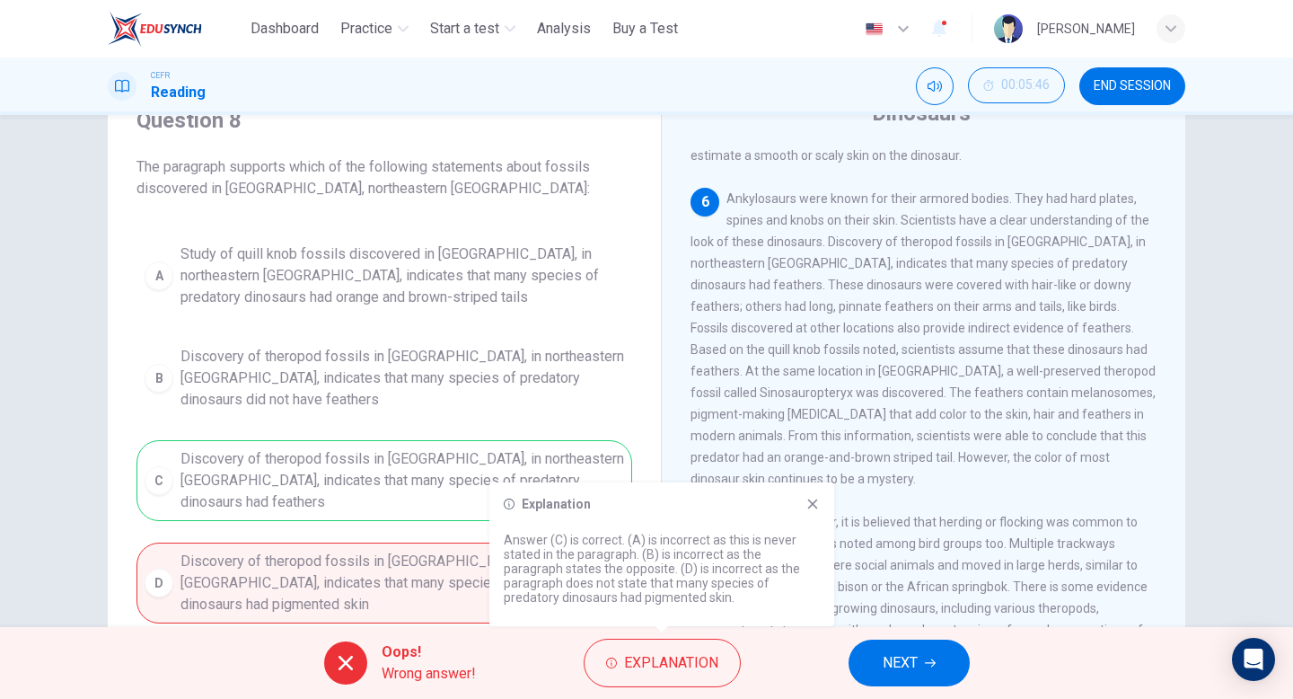
click at [815, 500] on icon at bounding box center [813, 504] width 14 height 14
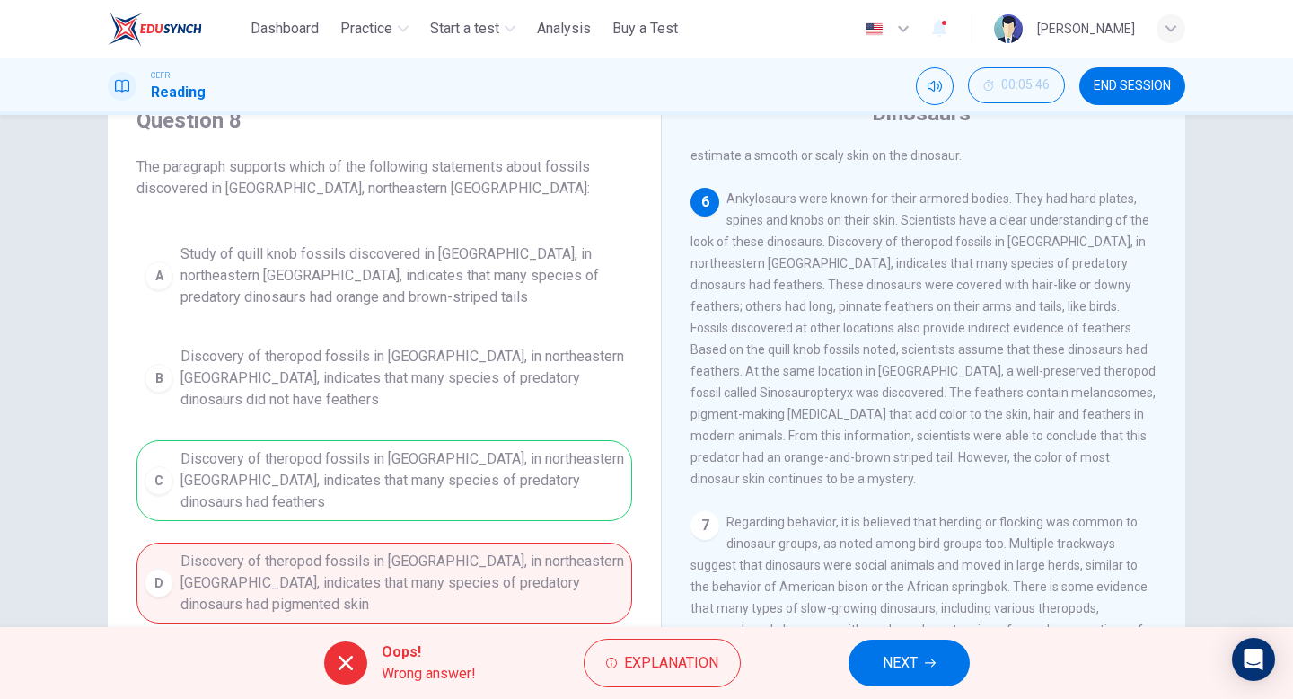
click at [870, 649] on button "NEXT" at bounding box center [909, 662] width 121 height 47
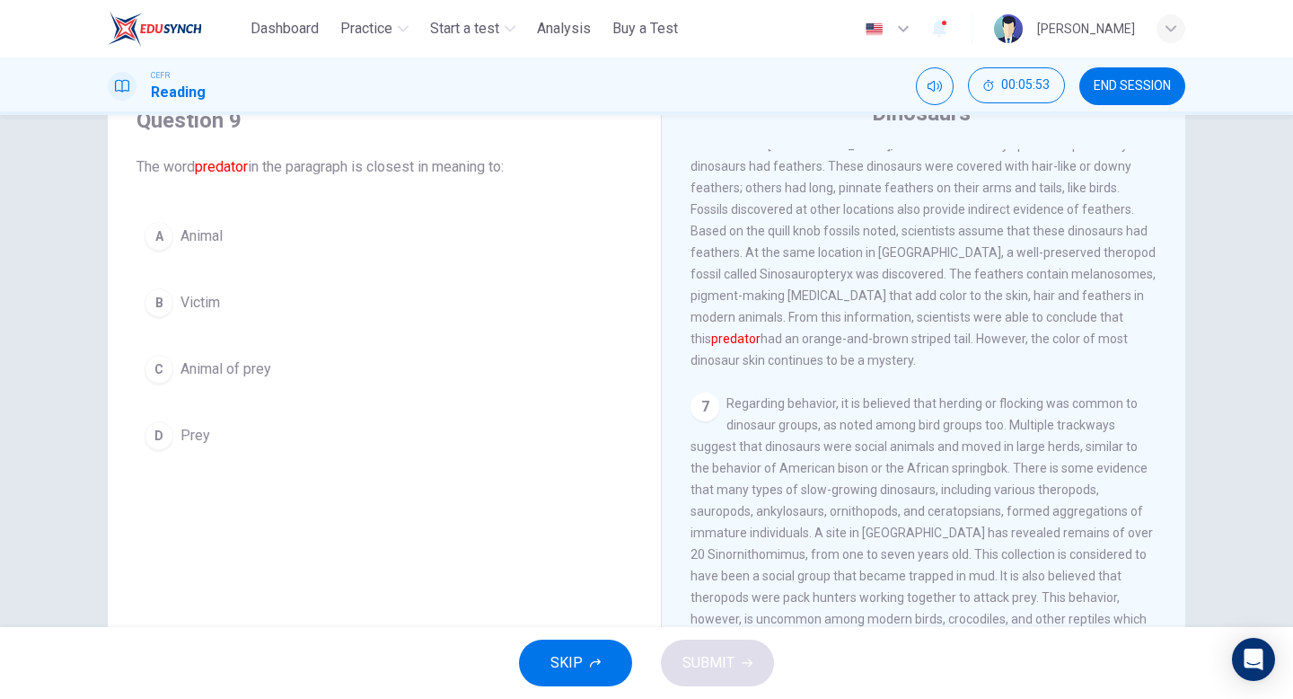
scroll to position [930, 0]
click at [159, 246] on div "A" at bounding box center [159, 236] width 29 height 29
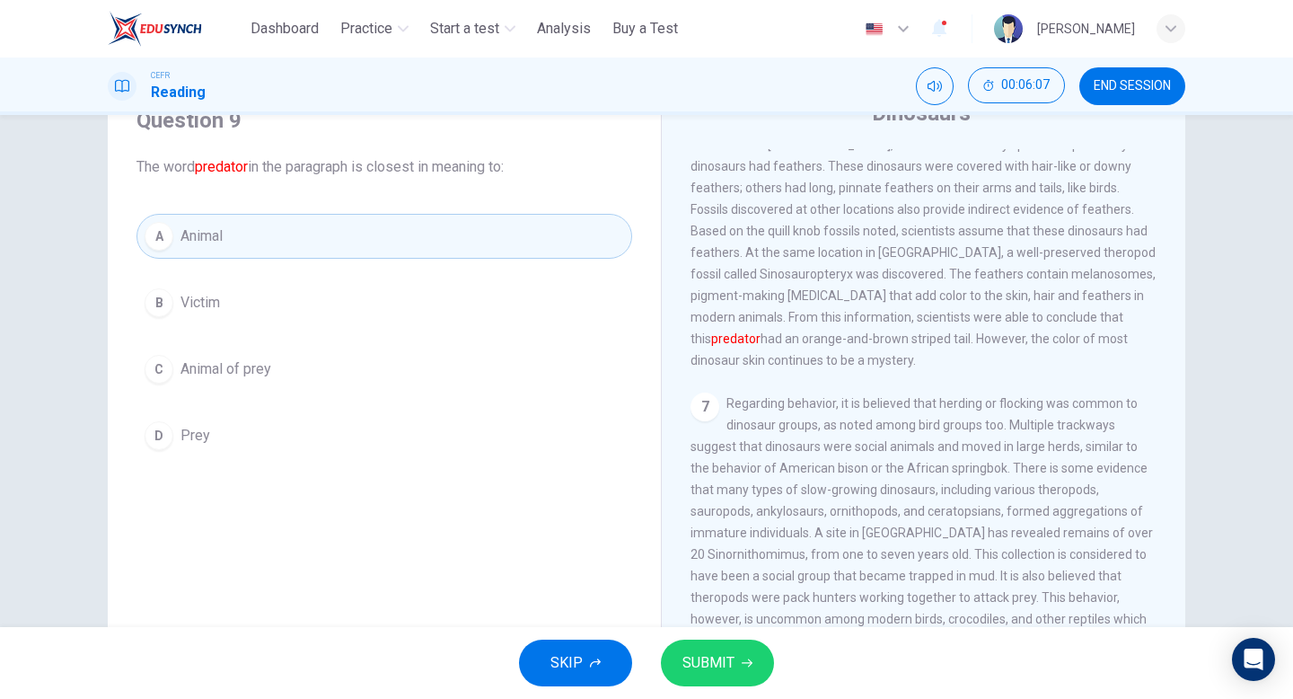
click at [340, 372] on button "C Animal of prey" at bounding box center [385, 369] width 496 height 45
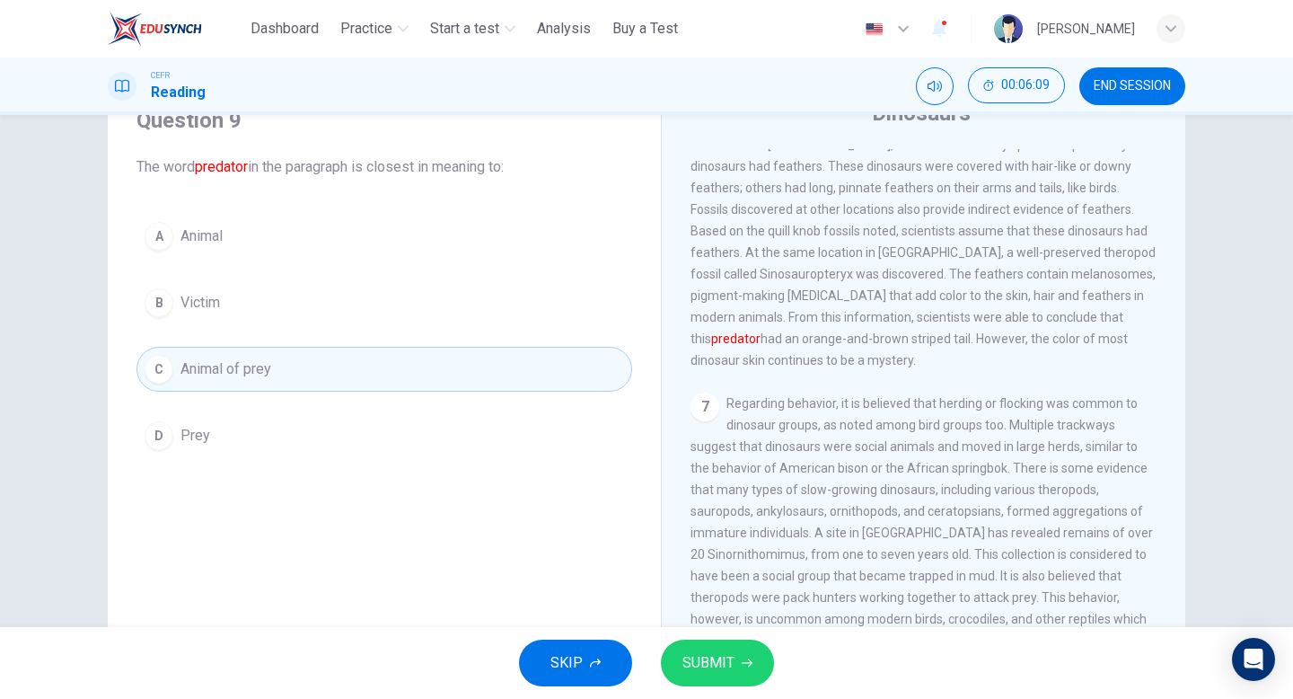
click at [749, 653] on button "SUBMIT" at bounding box center [717, 662] width 113 height 47
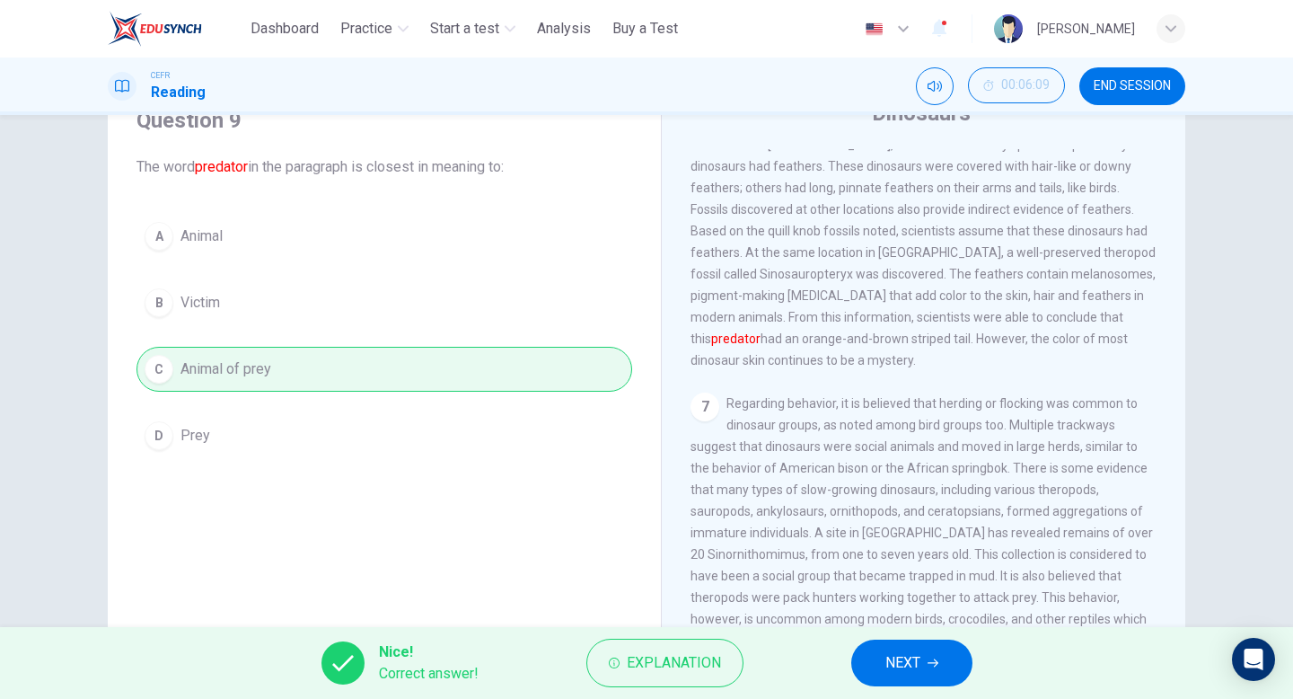
click at [950, 661] on button "NEXT" at bounding box center [911, 662] width 121 height 47
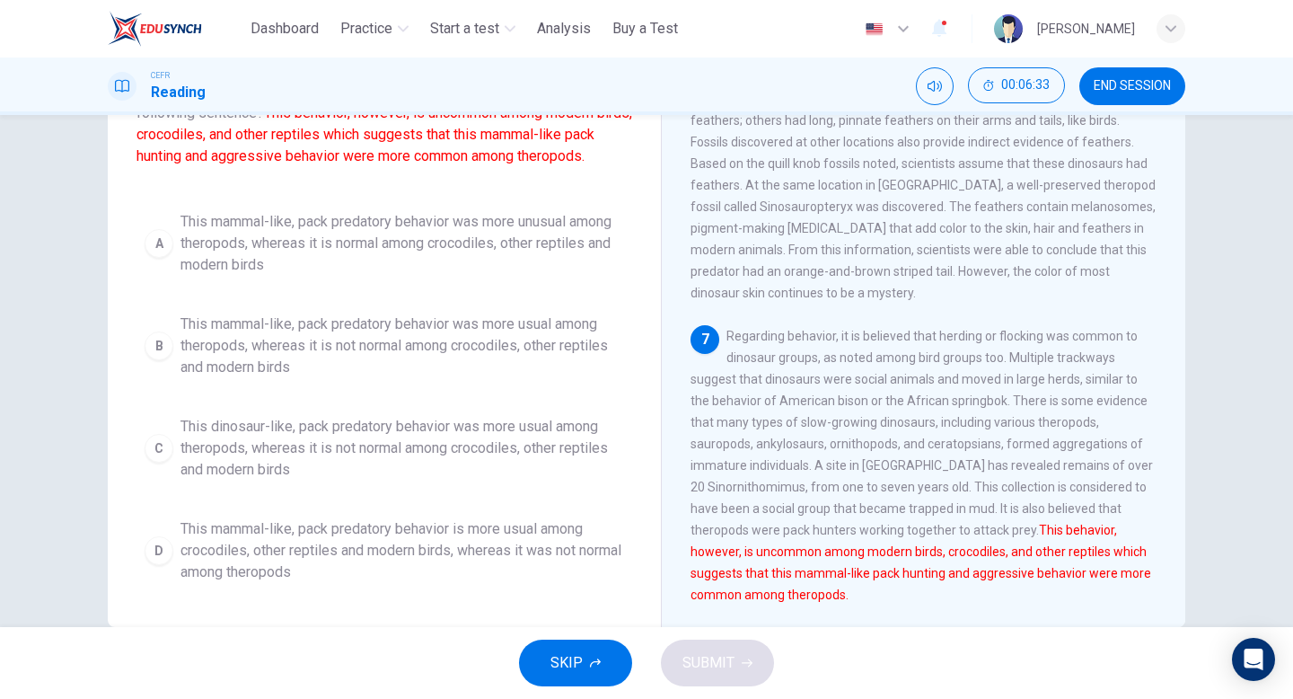
scroll to position [0, 0]
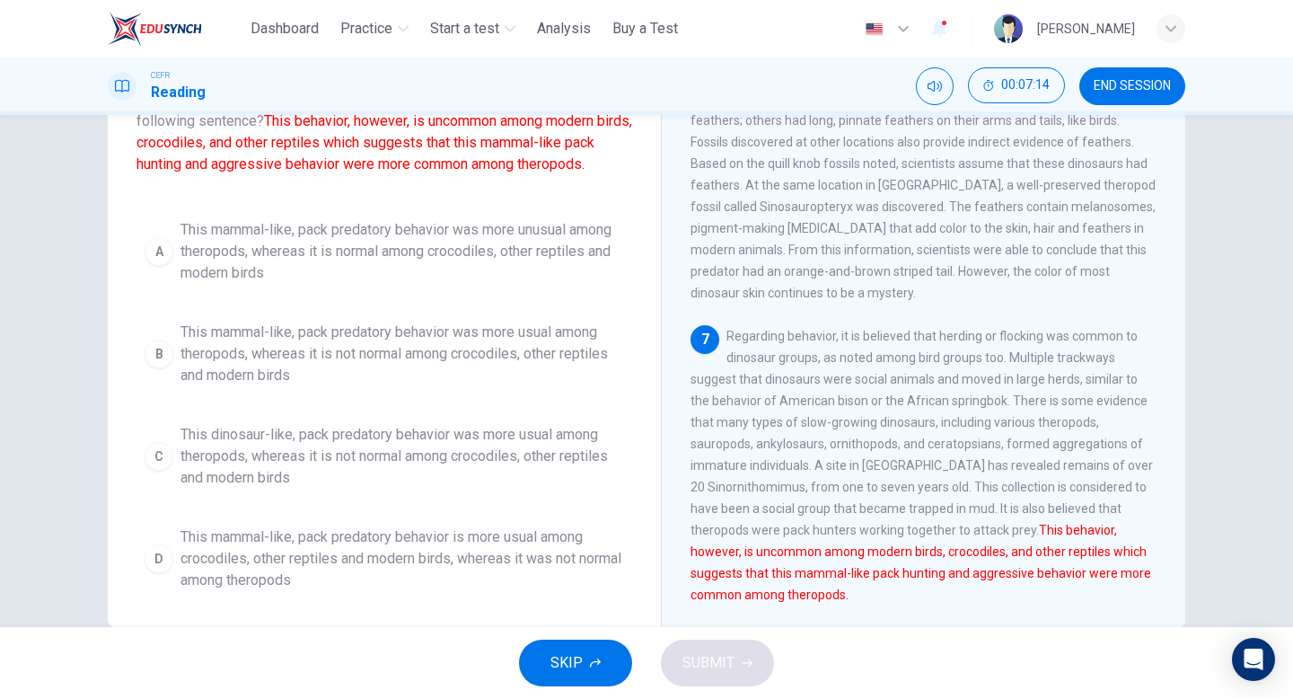
click at [155, 450] on div "C" at bounding box center [159, 456] width 29 height 29
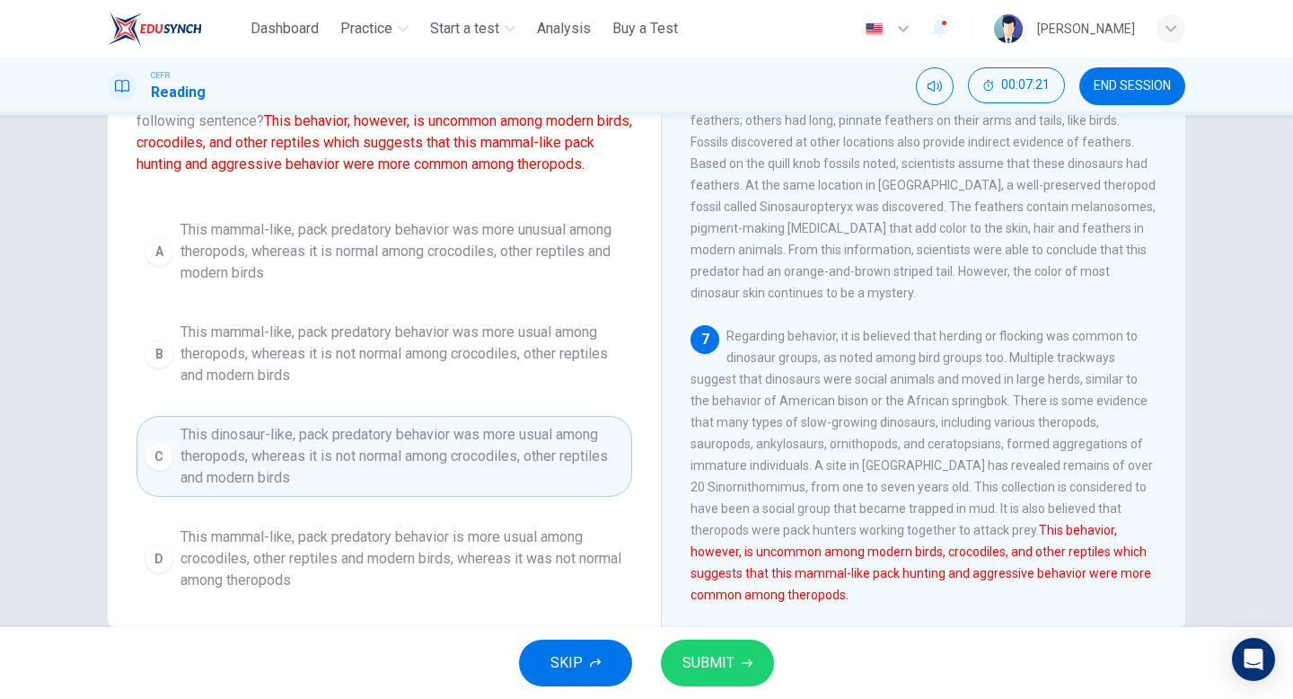
click at [733, 651] on span "SUBMIT" at bounding box center [709, 662] width 52 height 25
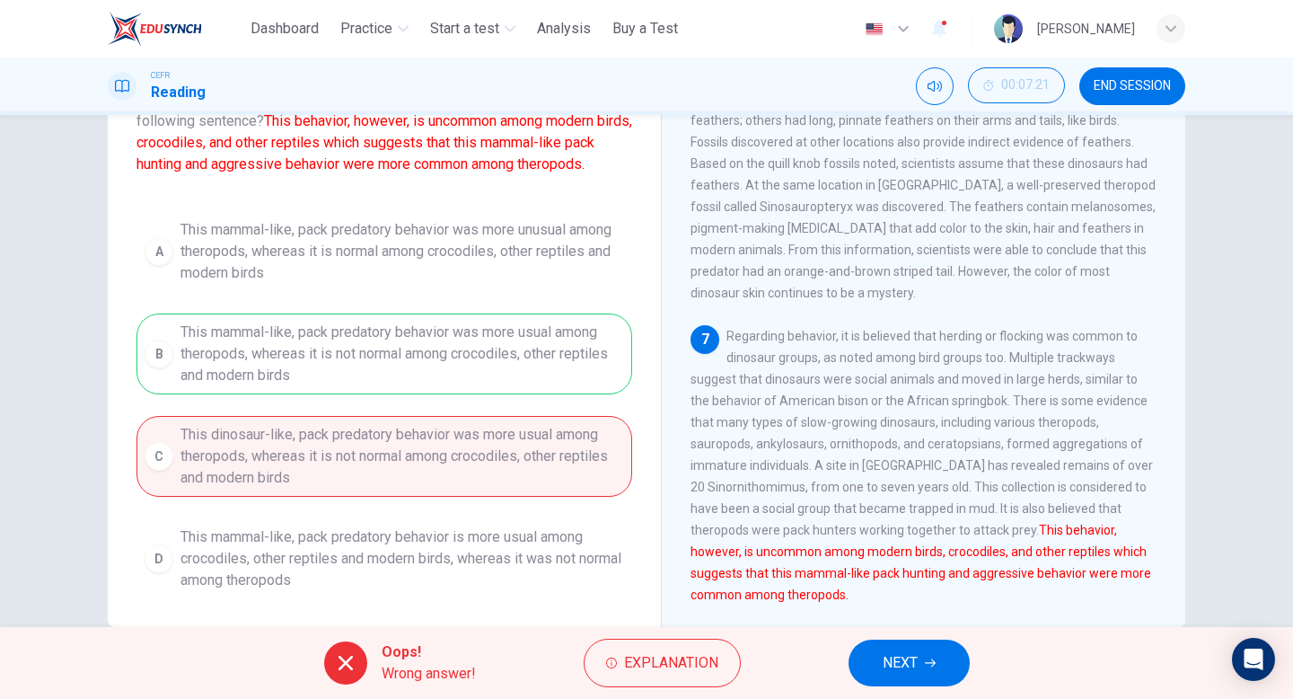
click at [903, 667] on span "NEXT" at bounding box center [900, 662] width 35 height 25
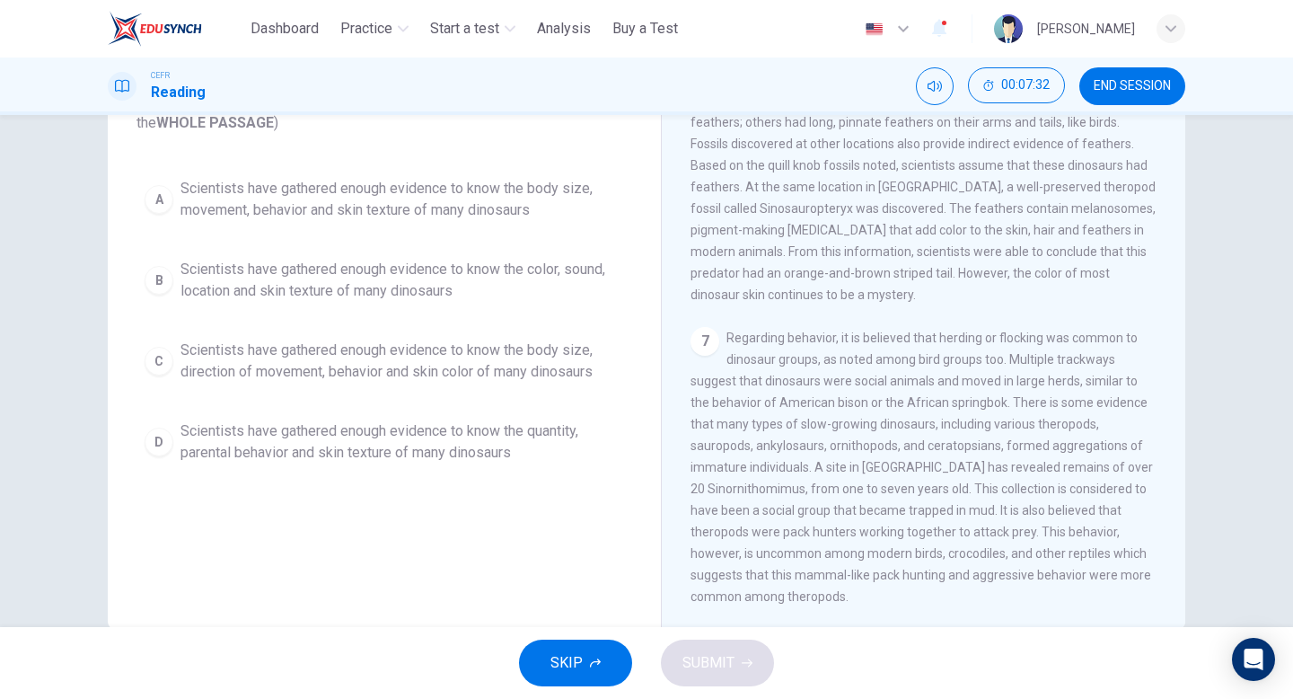
scroll to position [153, 0]
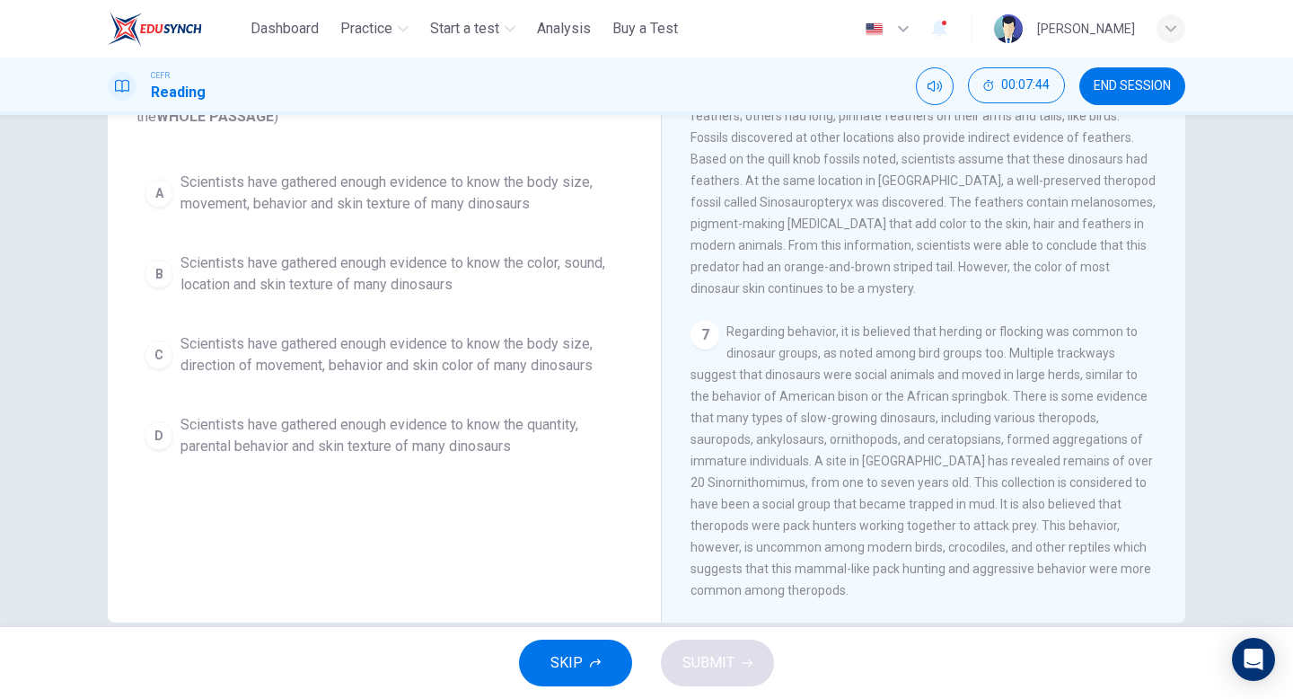
click at [337, 363] on span "Scientists have gathered enough evidence to know the body size, direction of mo…" at bounding box center [403, 354] width 444 height 43
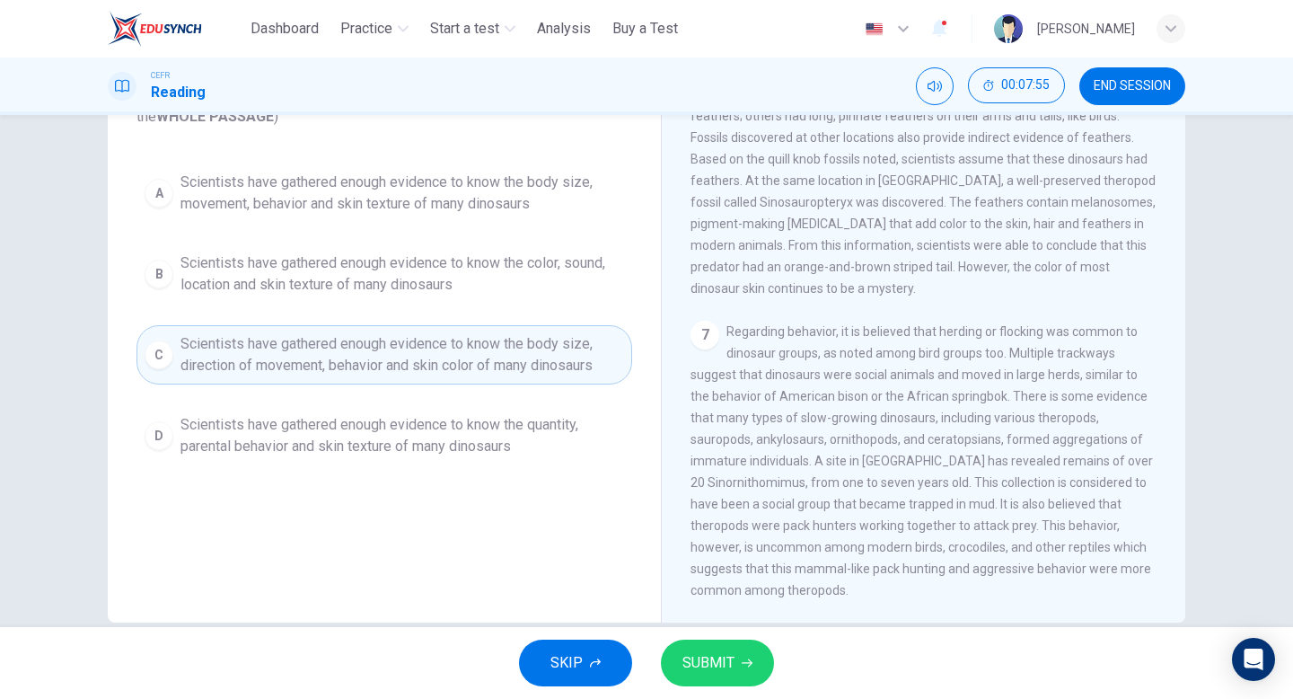
click at [461, 196] on span "Scientists have gathered enough evidence to know the body size, movement, behav…" at bounding box center [403, 193] width 444 height 43
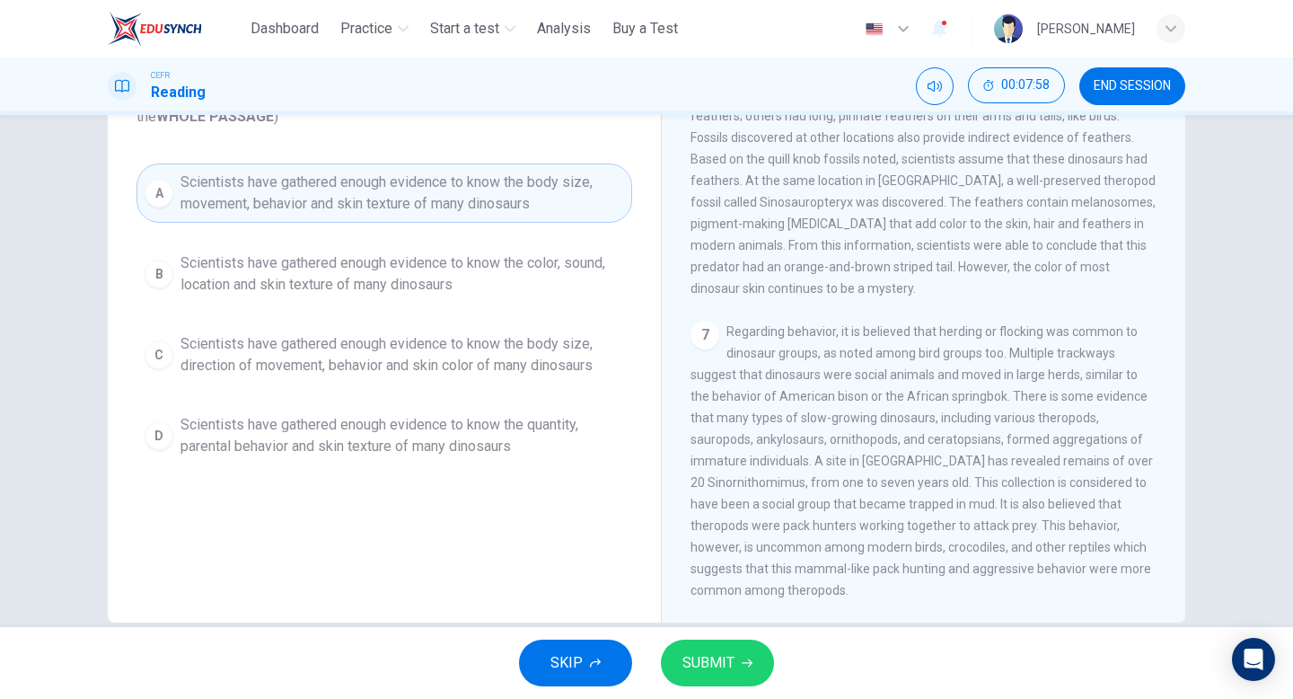
click at [718, 665] on span "SUBMIT" at bounding box center [709, 662] width 52 height 25
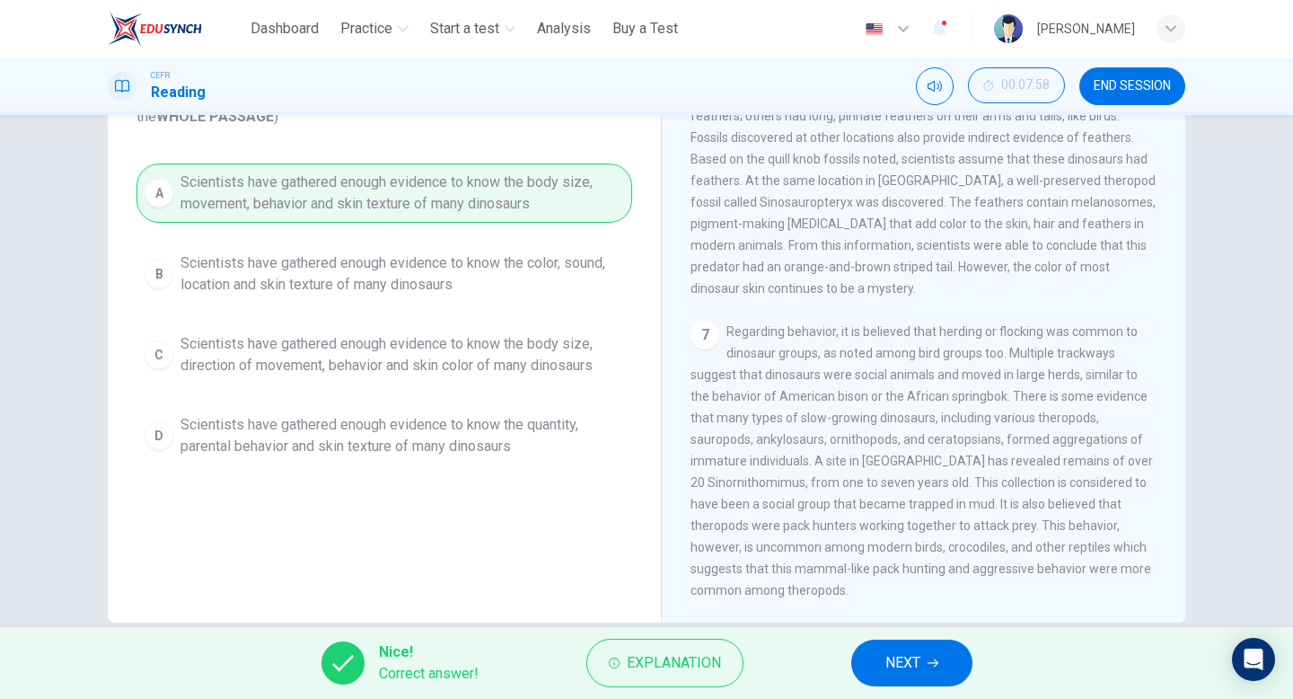
click at [934, 664] on icon "button" at bounding box center [933, 662] width 11 height 11
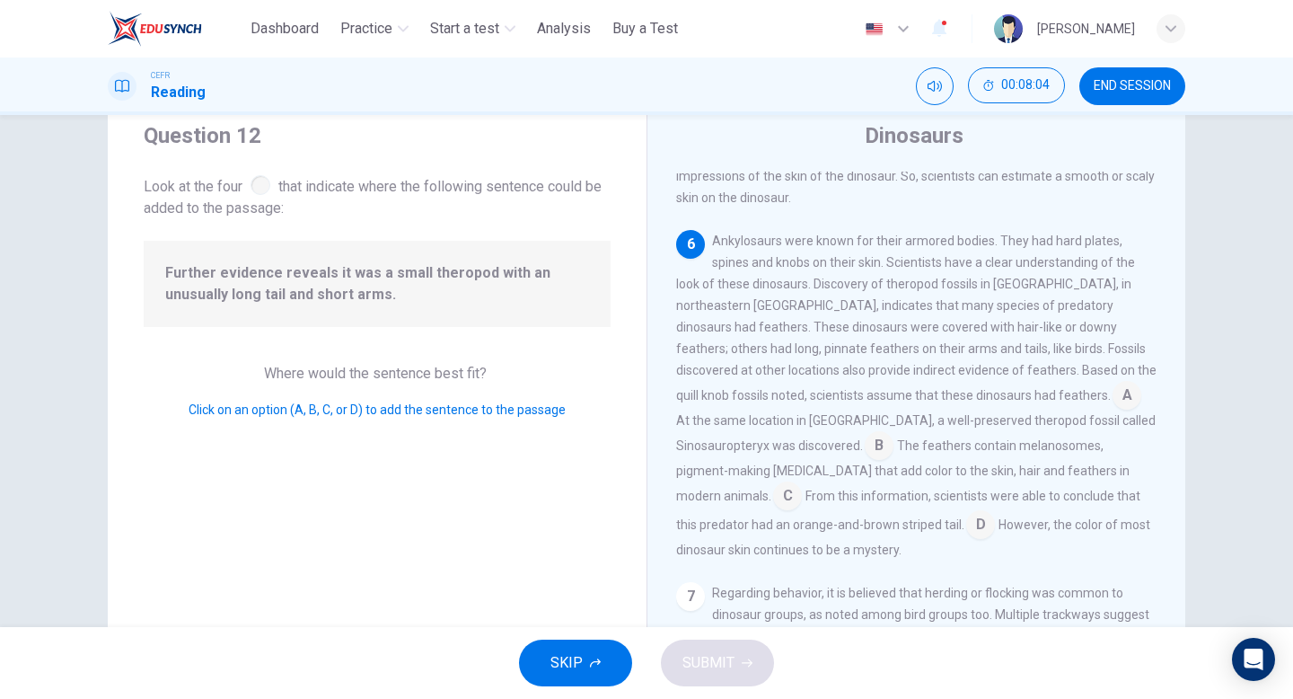
scroll to position [784, 0]
click at [894, 445] on input at bounding box center [879, 445] width 29 height 29
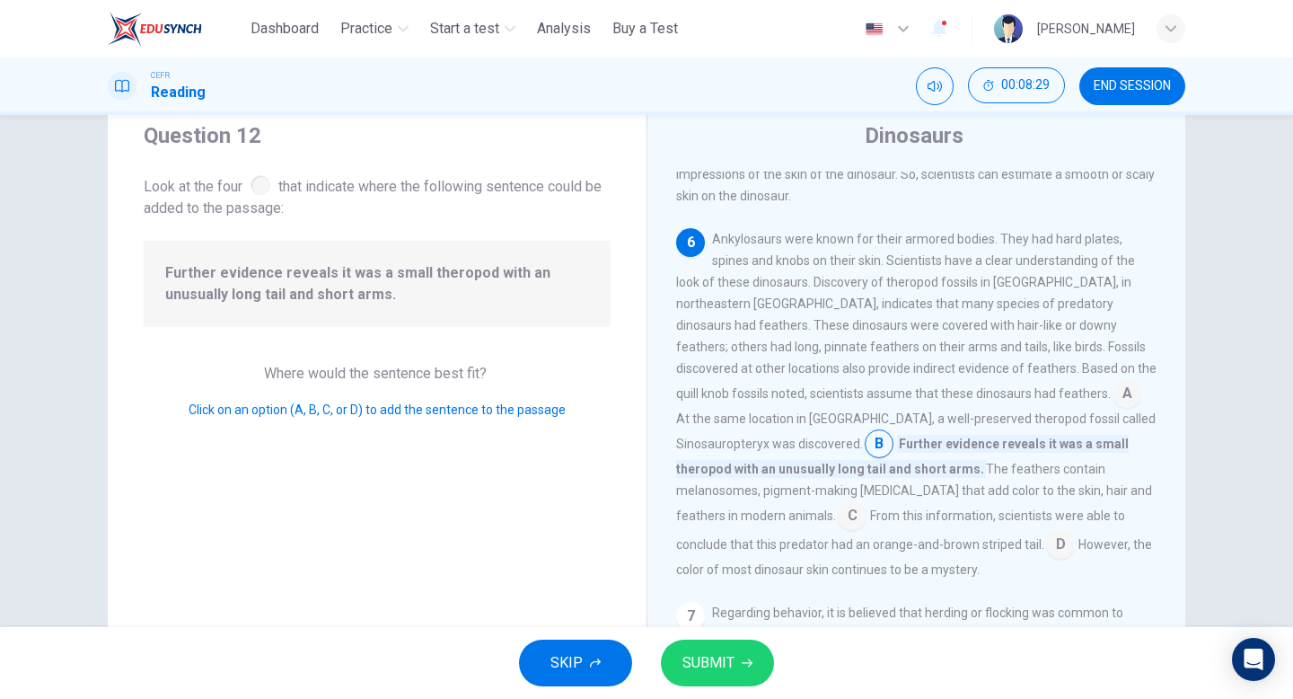
click at [731, 660] on span "SUBMIT" at bounding box center [709, 662] width 52 height 25
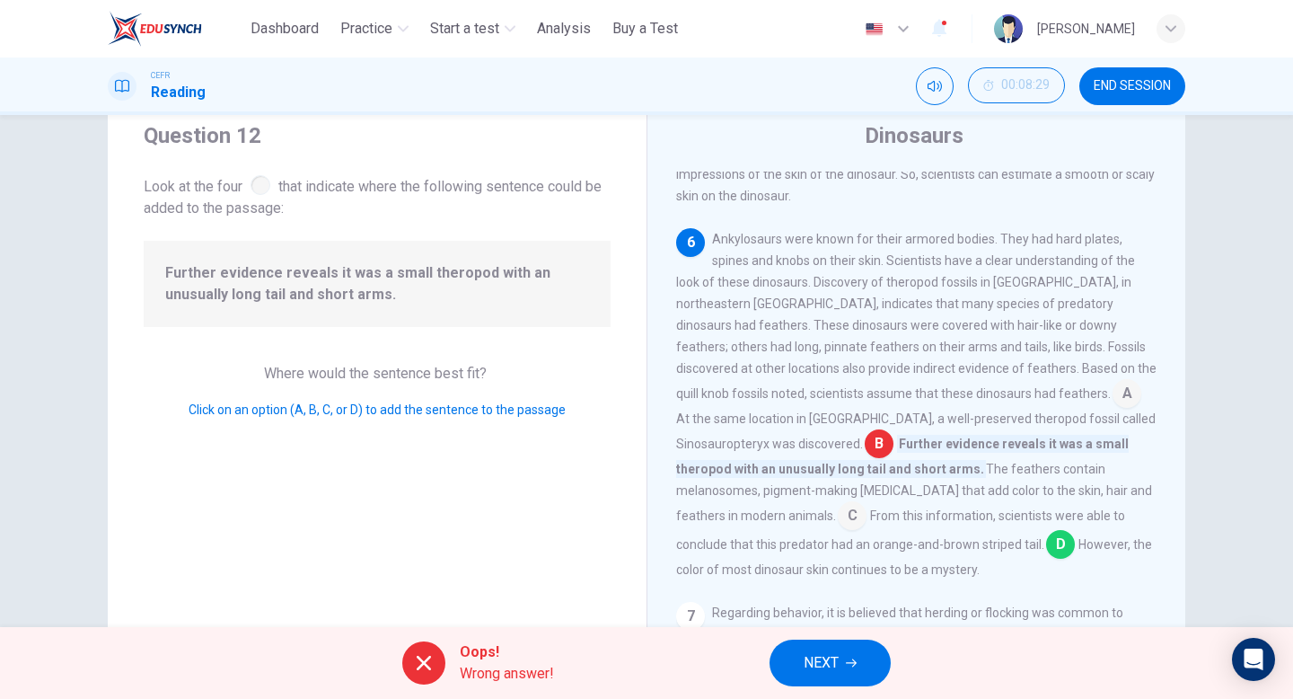
click at [859, 656] on button "NEXT" at bounding box center [830, 662] width 121 height 47
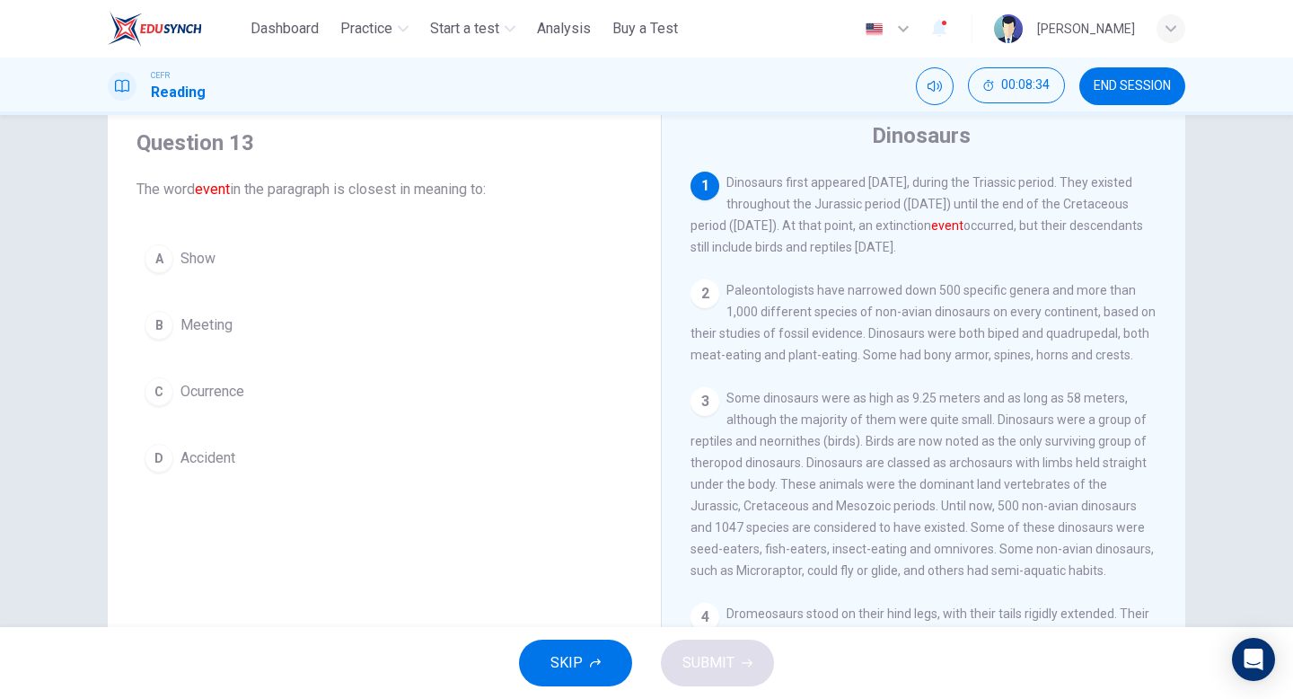
click at [159, 390] on div "C" at bounding box center [159, 391] width 29 height 29
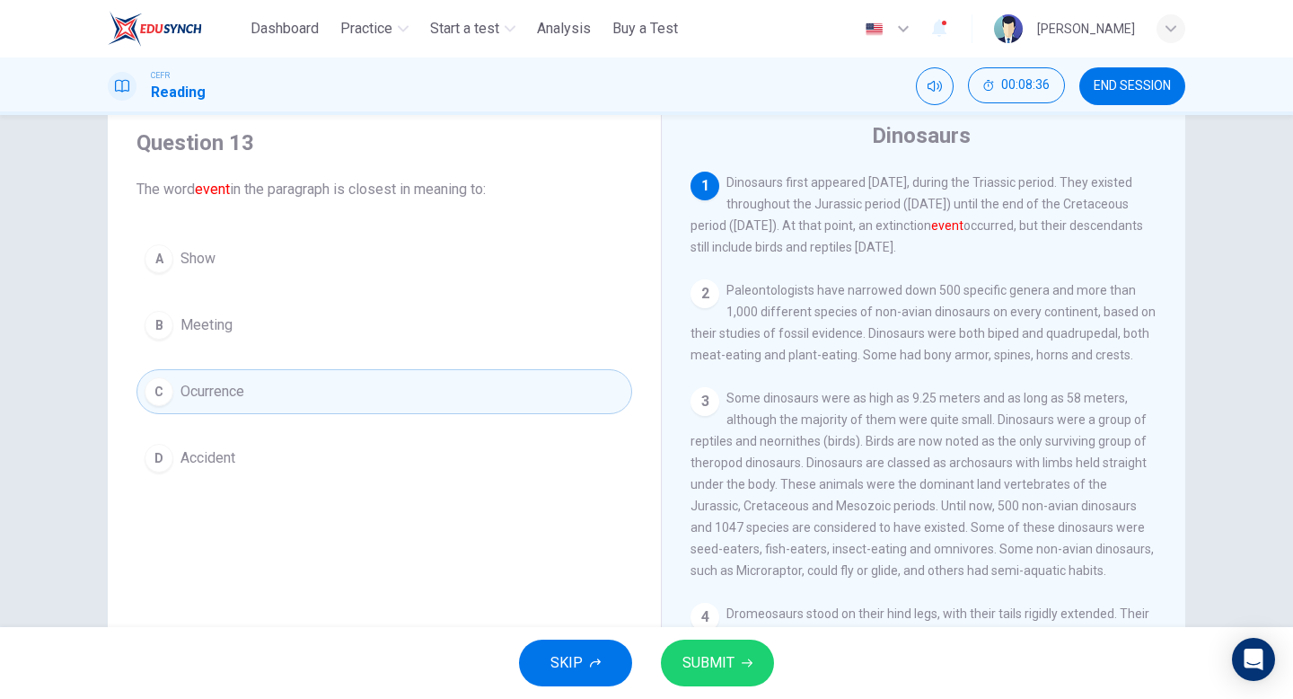
click at [724, 661] on span "SUBMIT" at bounding box center [709, 662] width 52 height 25
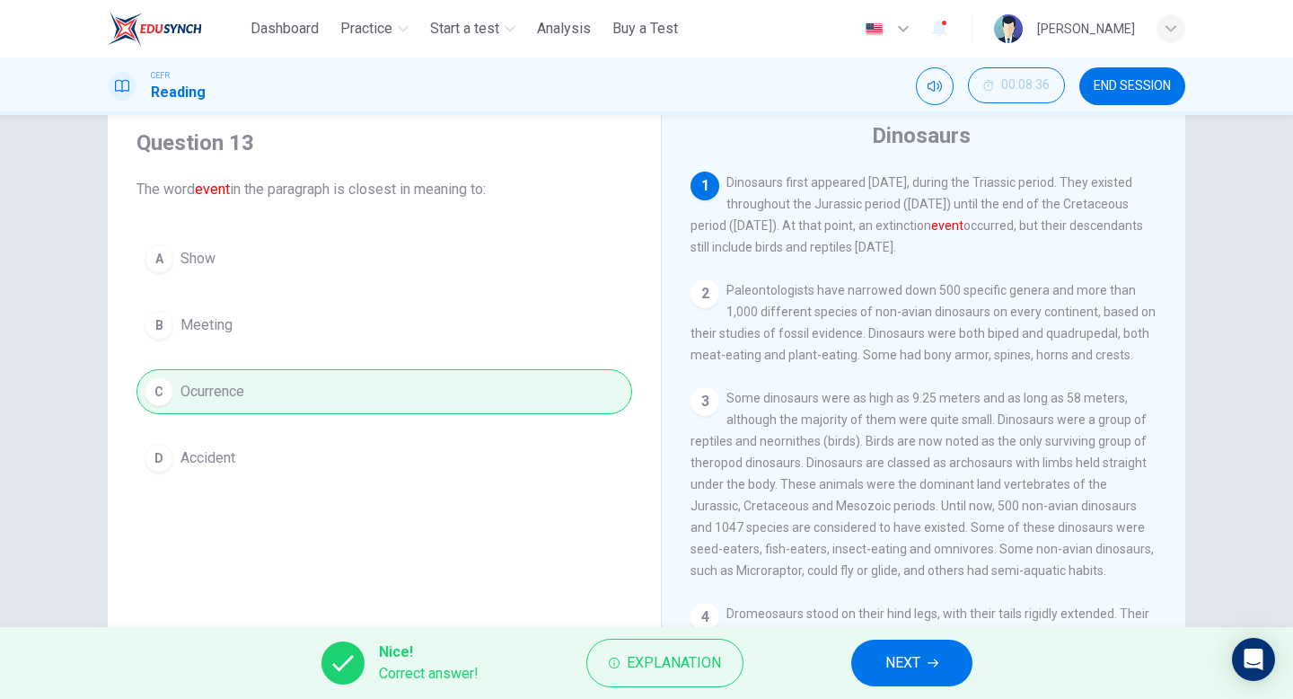
click at [901, 661] on span "NEXT" at bounding box center [903, 662] width 35 height 25
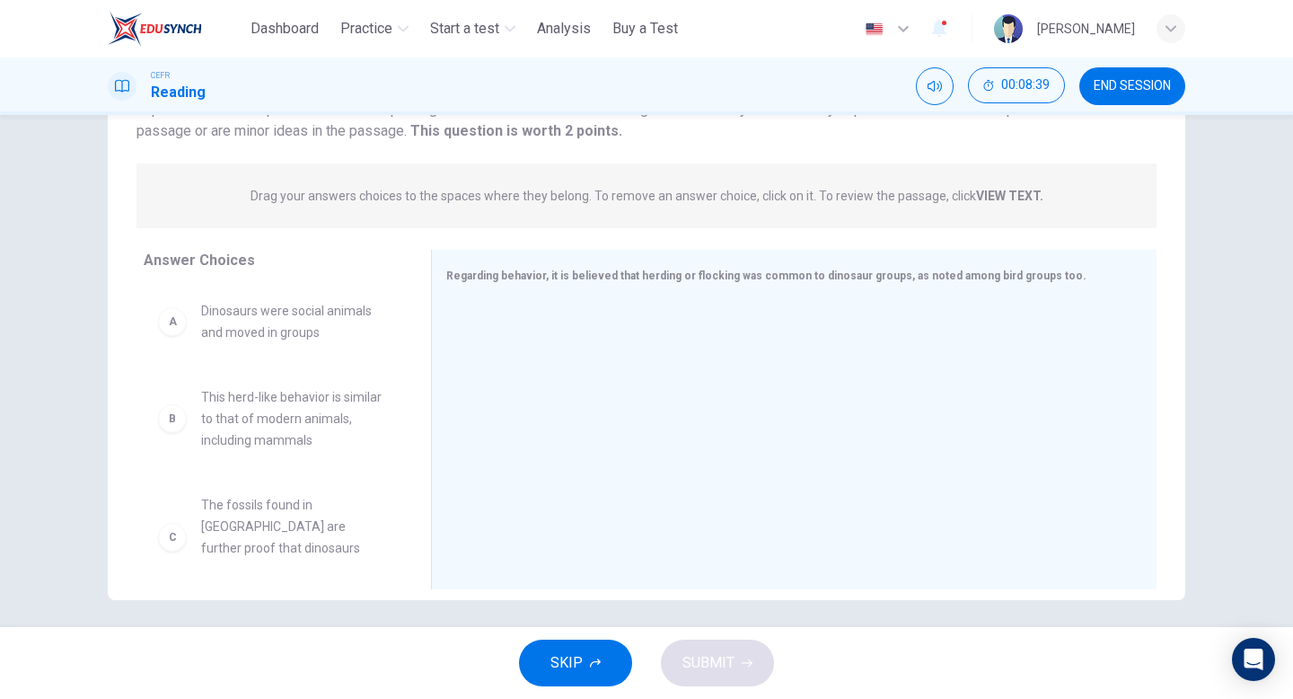
scroll to position [178, 0]
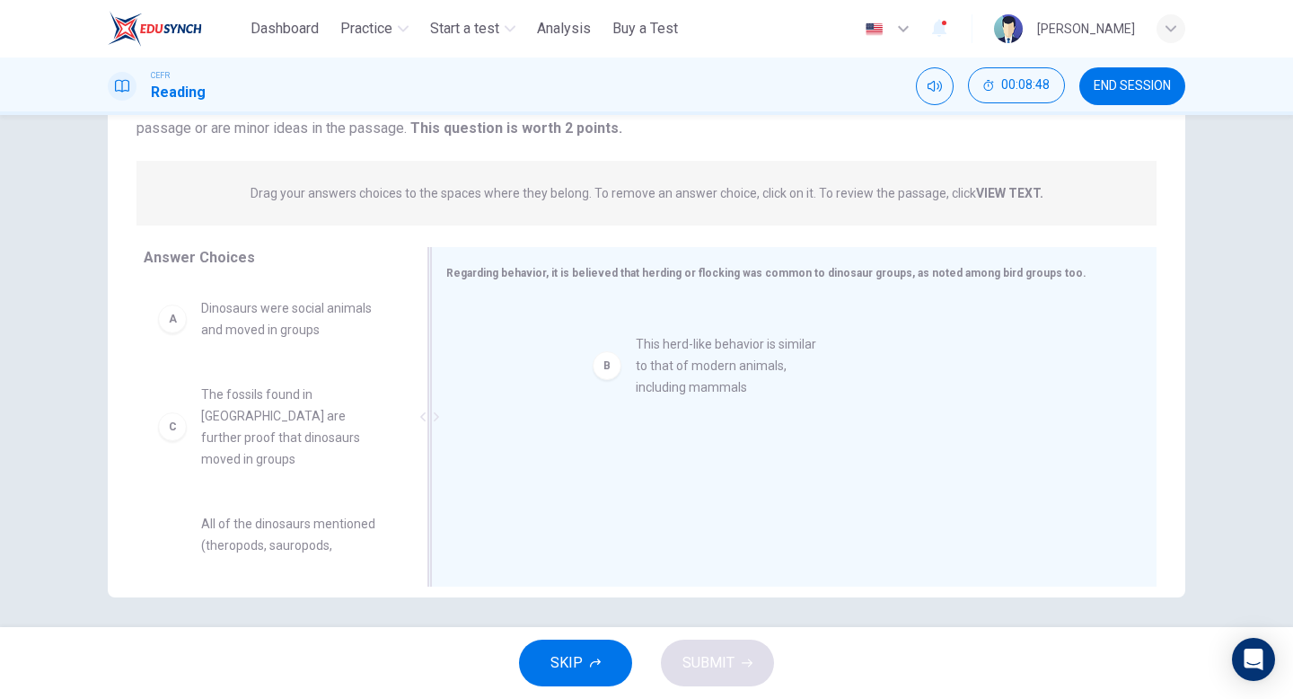
drag, startPoint x: 182, startPoint y: 419, endPoint x: 630, endPoint y: 368, distance: 451.0
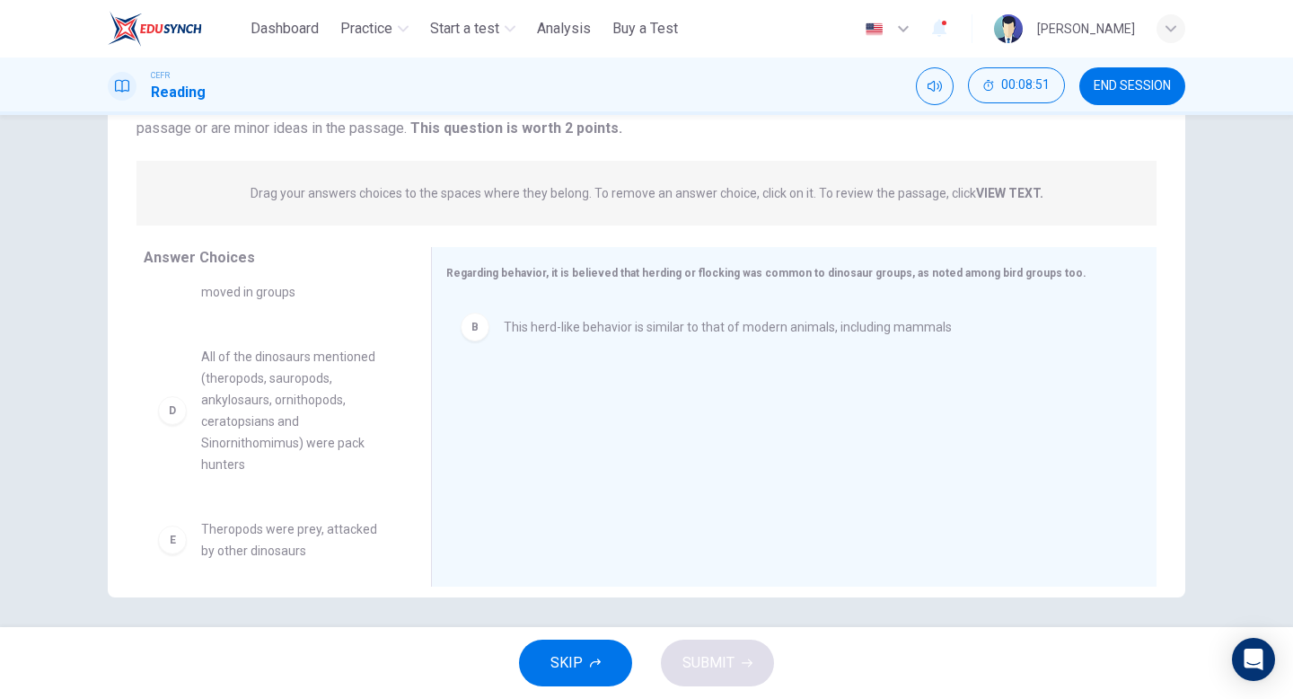
scroll to position [162, 0]
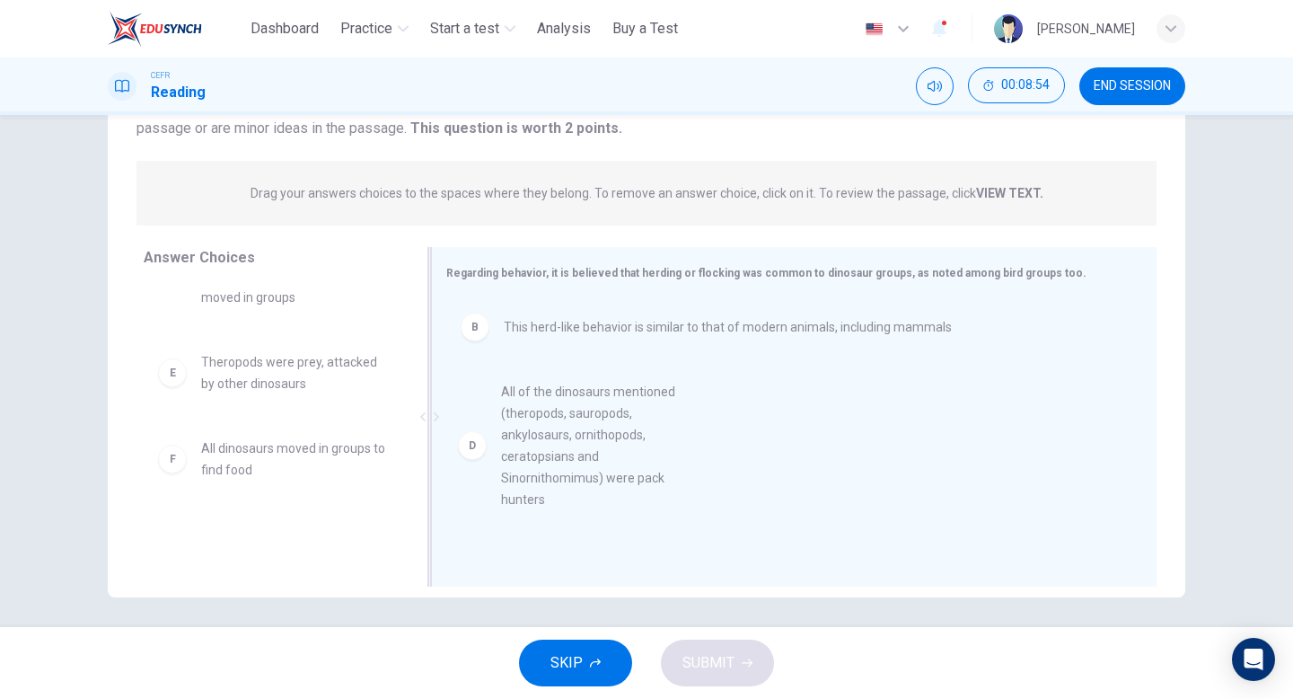
drag, startPoint x: 263, startPoint y: 370, endPoint x: 572, endPoint y: 423, distance: 313.4
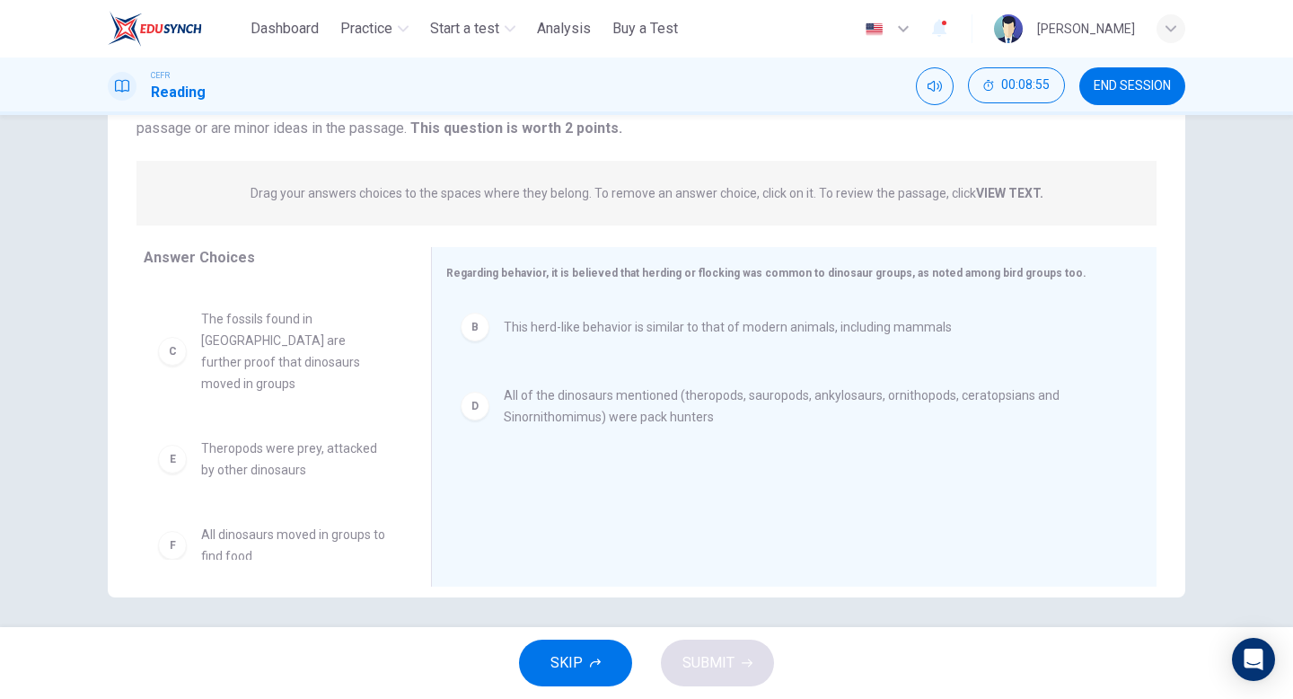
scroll to position [184, 0]
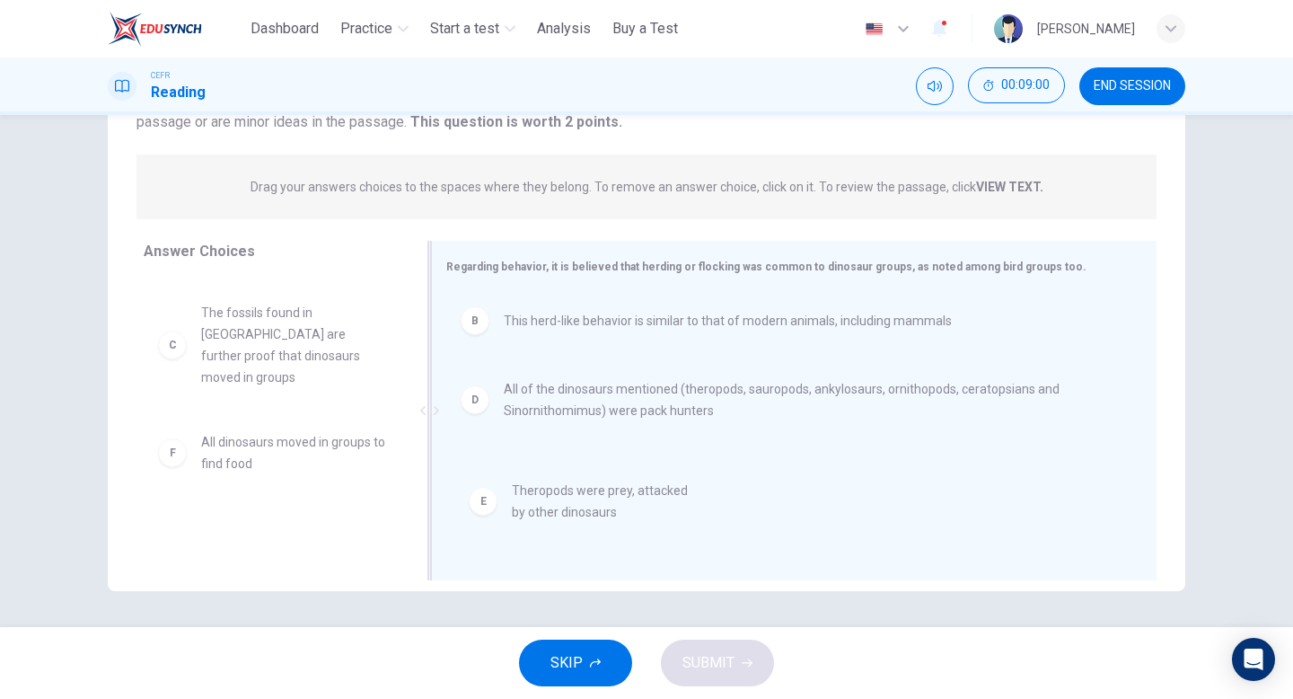
drag, startPoint x: 273, startPoint y: 433, endPoint x: 590, endPoint y: 504, distance: 324.9
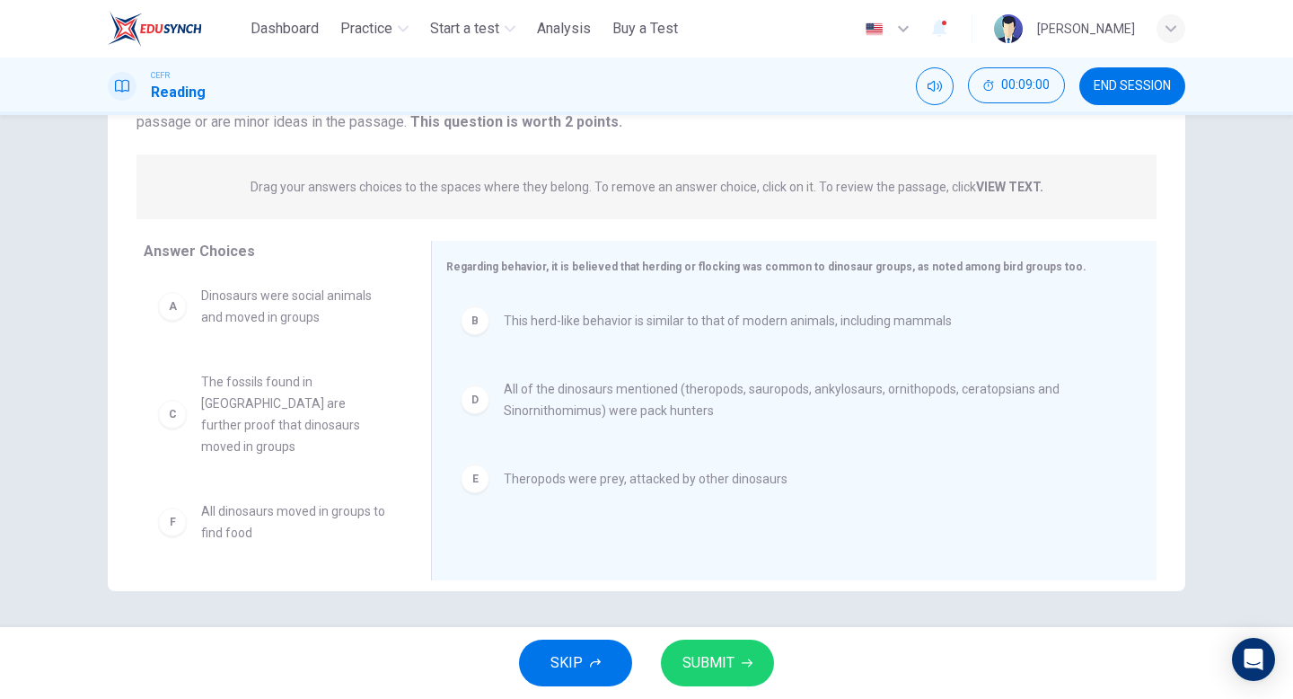
scroll to position [0, 0]
click at [725, 654] on span "SUBMIT" at bounding box center [709, 662] width 52 height 25
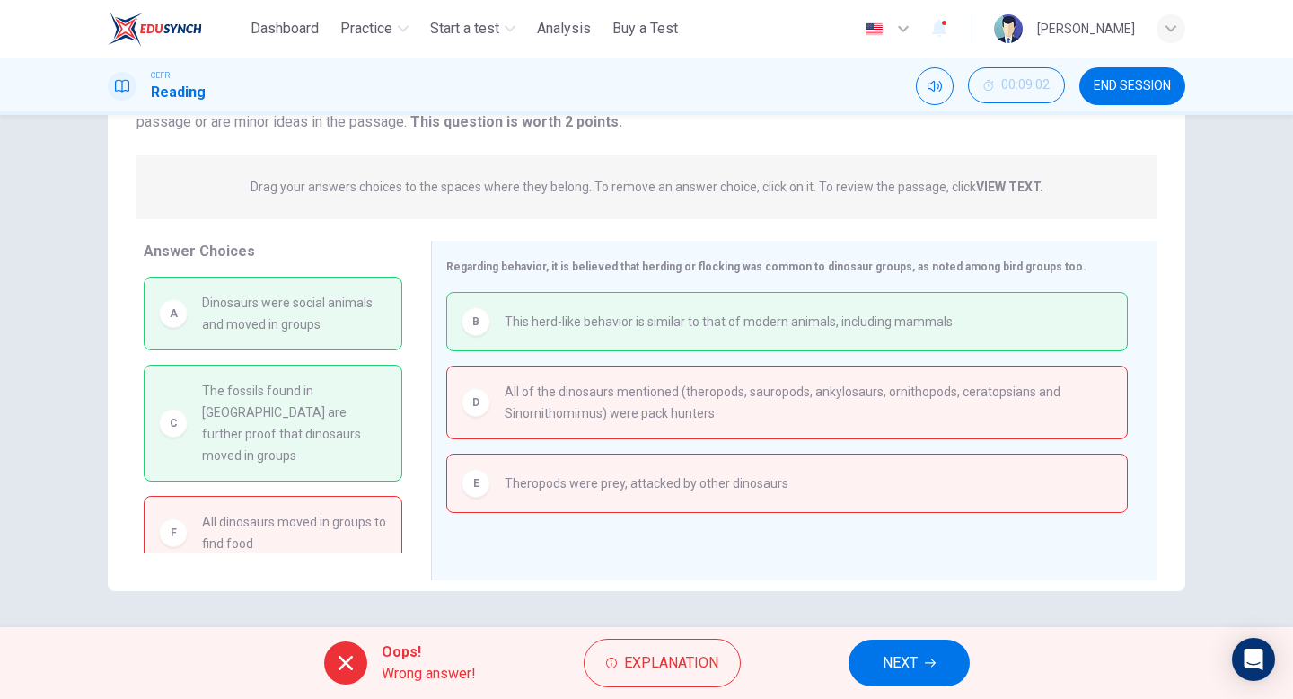
click at [902, 660] on span "NEXT" at bounding box center [900, 662] width 35 height 25
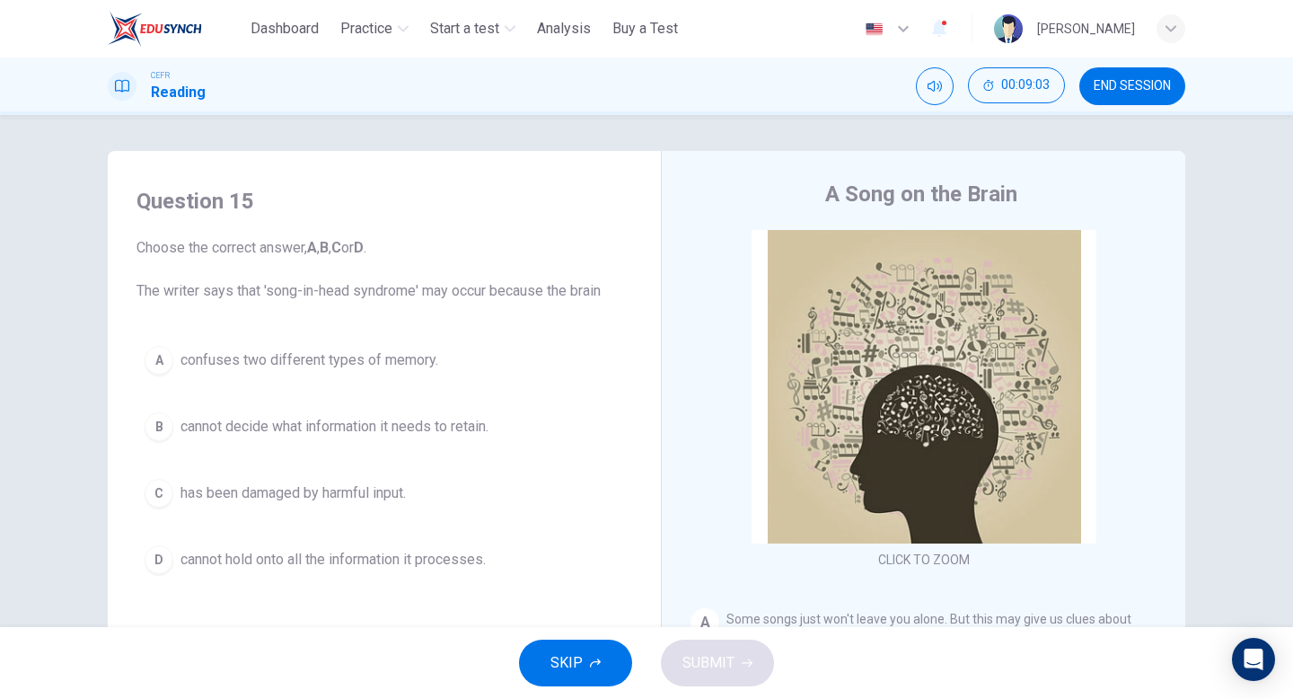
click at [1133, 86] on span "END SESSION" at bounding box center [1132, 86] width 77 height 14
